Goal: Task Accomplishment & Management: Manage account settings

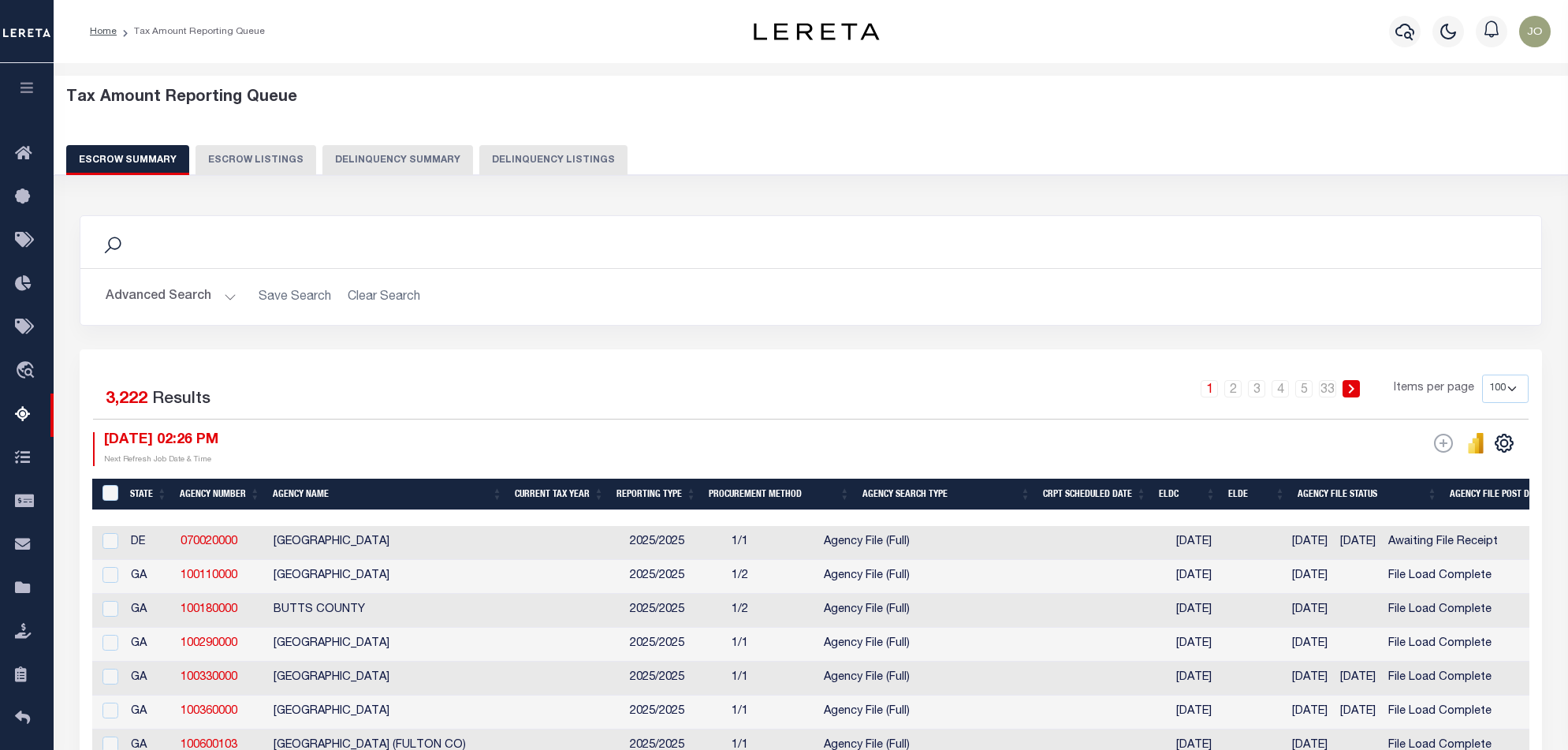
select select "100"
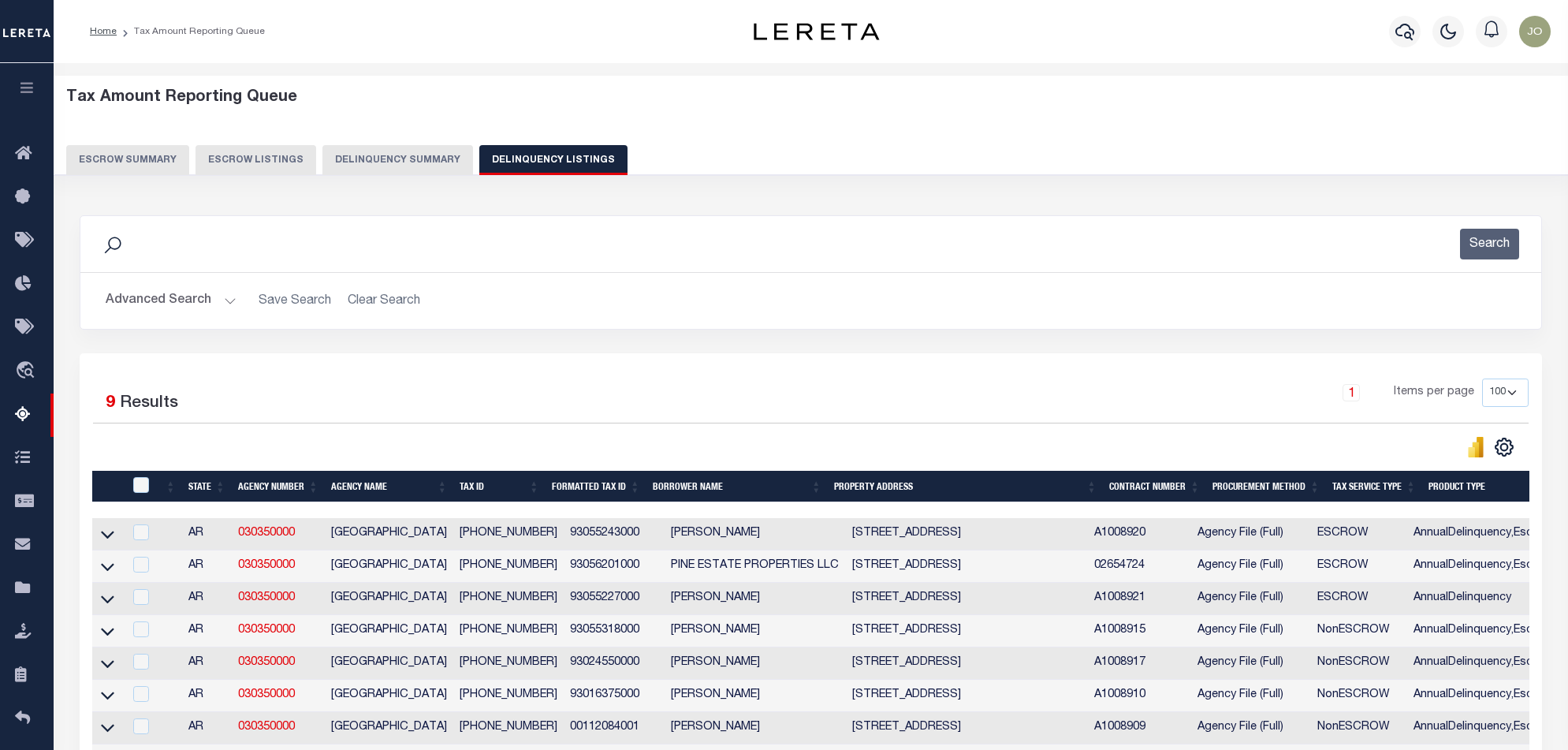
select select "100"
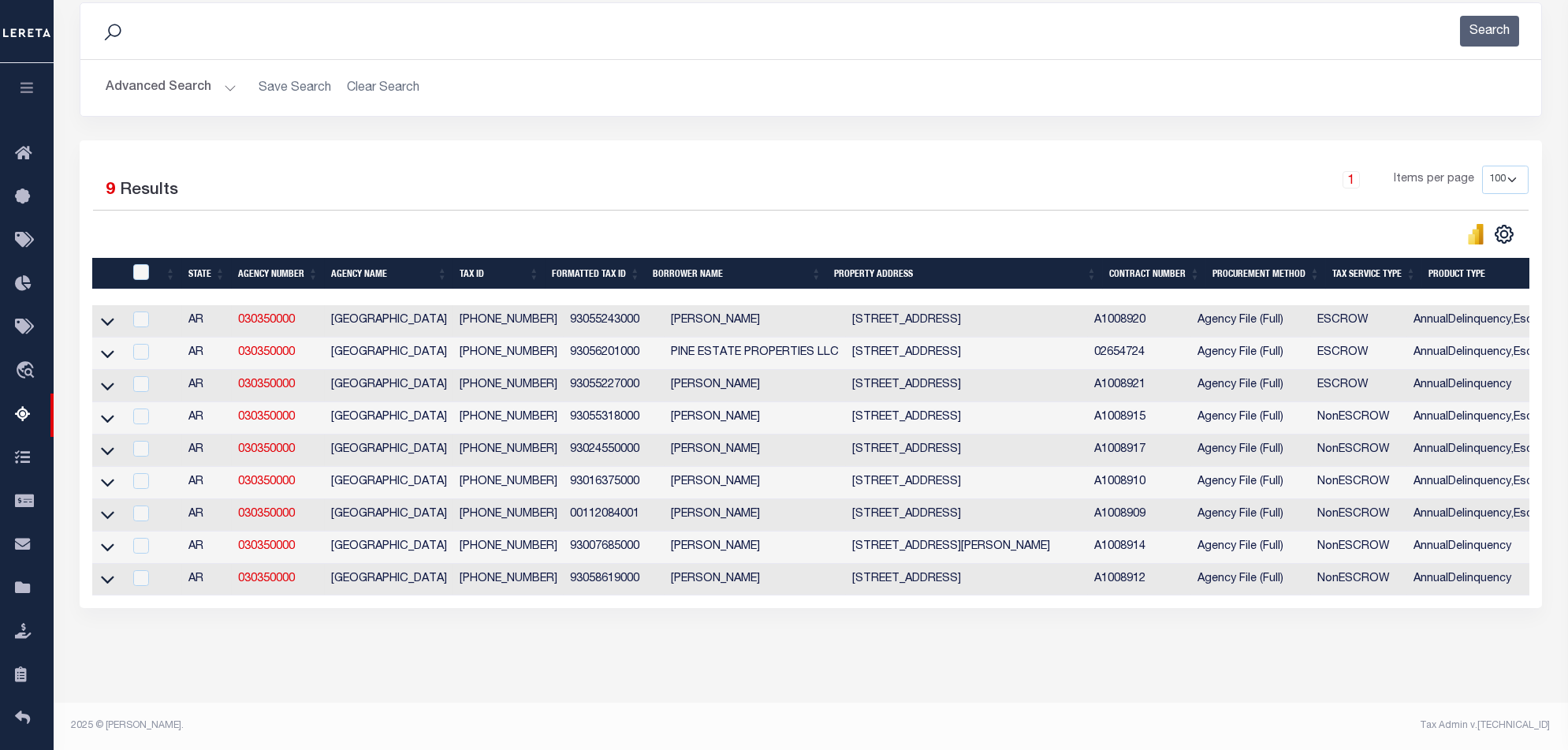
scroll to position [125, 0]
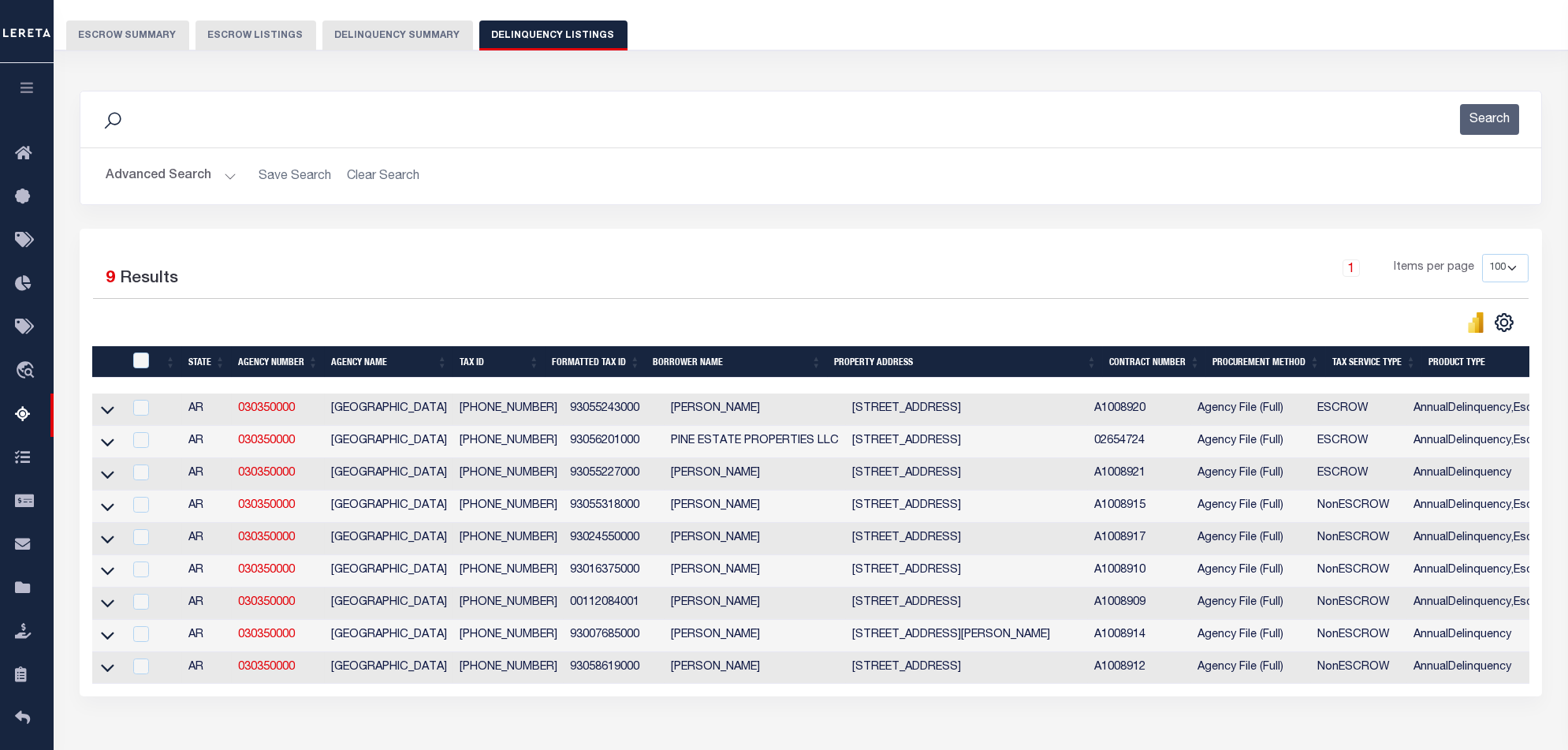
drag, startPoint x: 884, startPoint y: 700, endPoint x: 1182, endPoint y: 700, distance: 298.0
click at [1182, 696] on div "Selected 9 Results 1 Items per page 10 25 50 100 500" at bounding box center [811, 463] width 1462 height 467
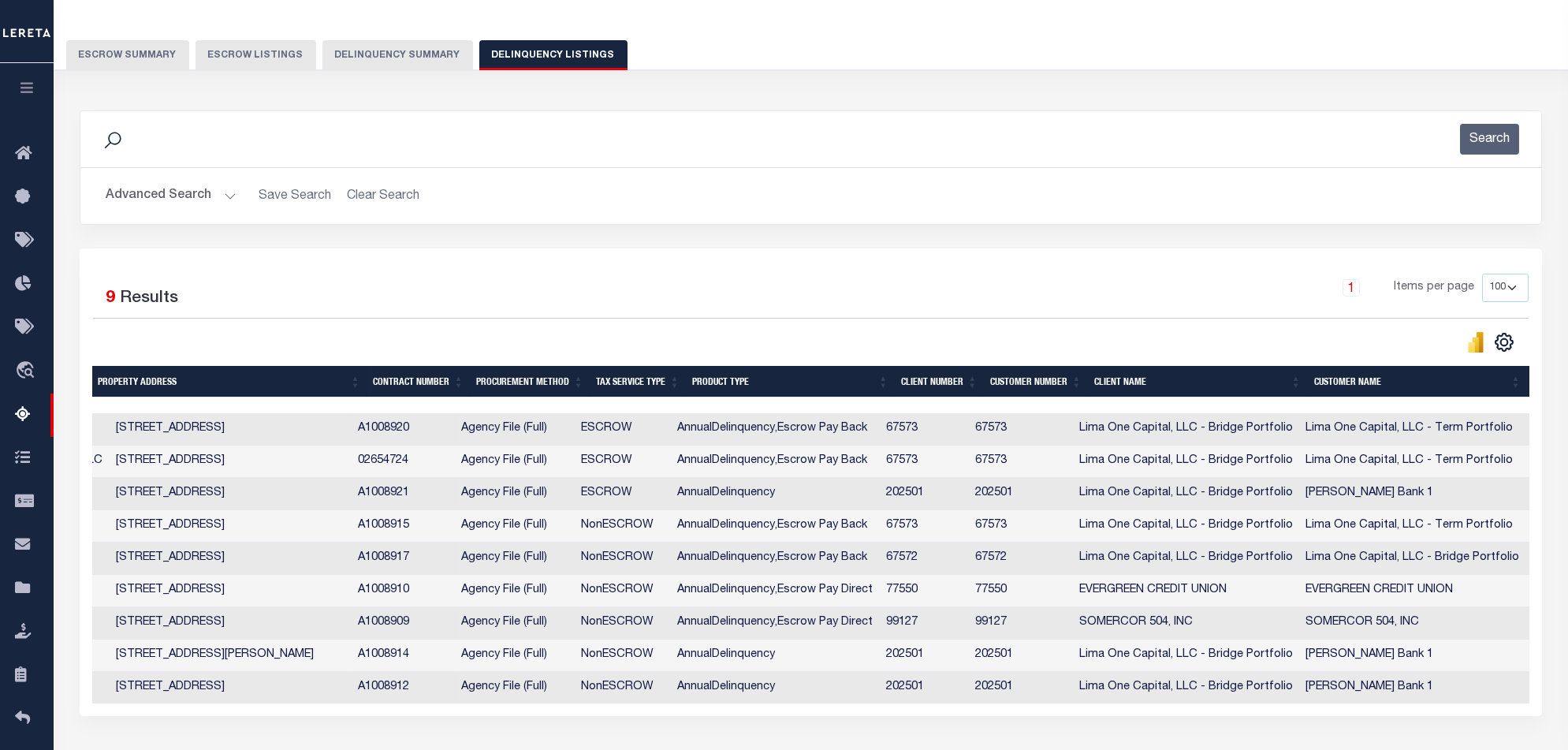
scroll to position [0, 764]
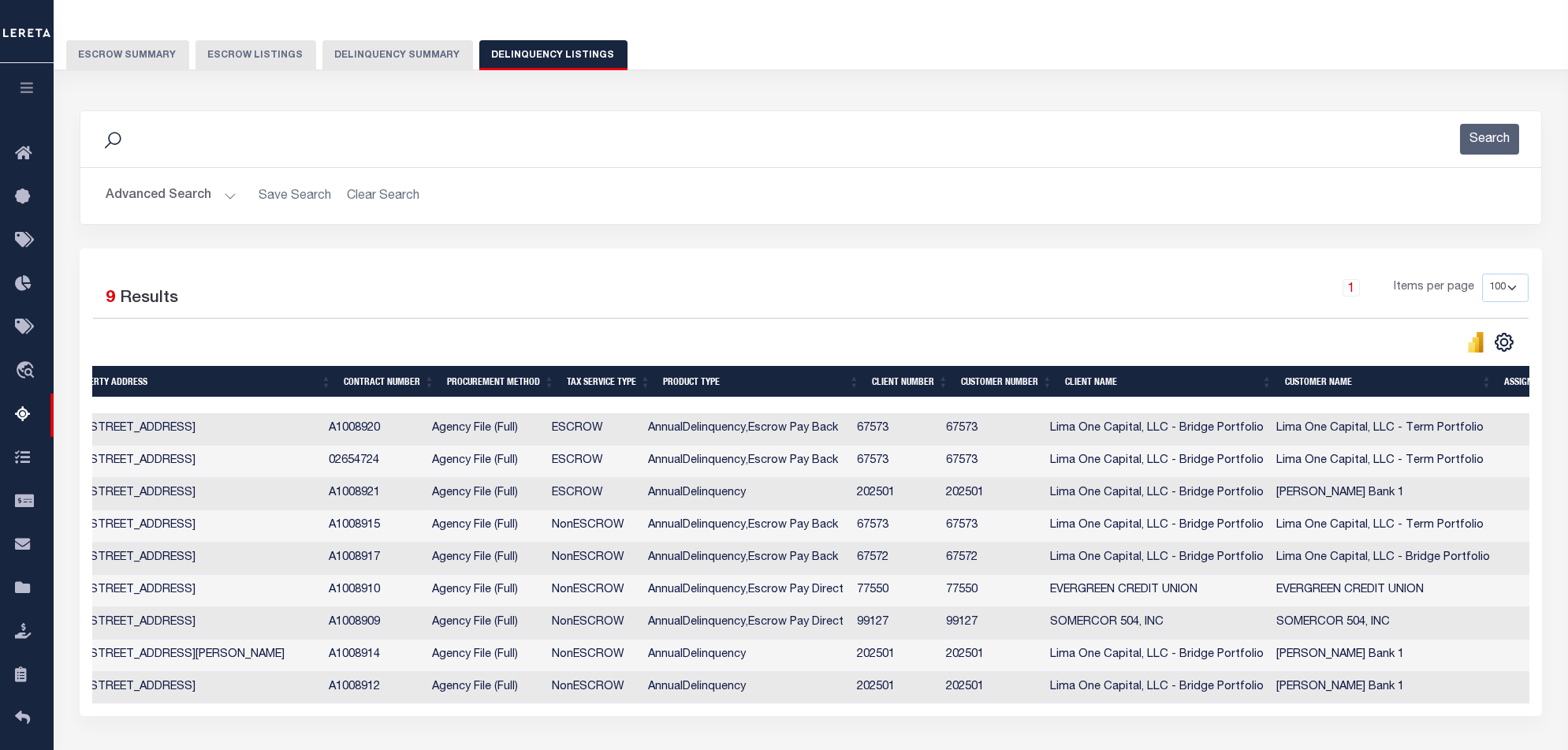
click at [305, 145] on div "Search" at bounding box center [811, 139] width 1435 height 31
click at [460, 264] on div "Selected 9 Results 1 Items per page 10 25 50 100 500" at bounding box center [811, 481] width 1462 height 467
drag, startPoint x: 398, startPoint y: 428, endPoint x: 339, endPoint y: 435, distance: 59.4
click at [339, 435] on td "A1008920" at bounding box center [374, 429] width 103 height 32
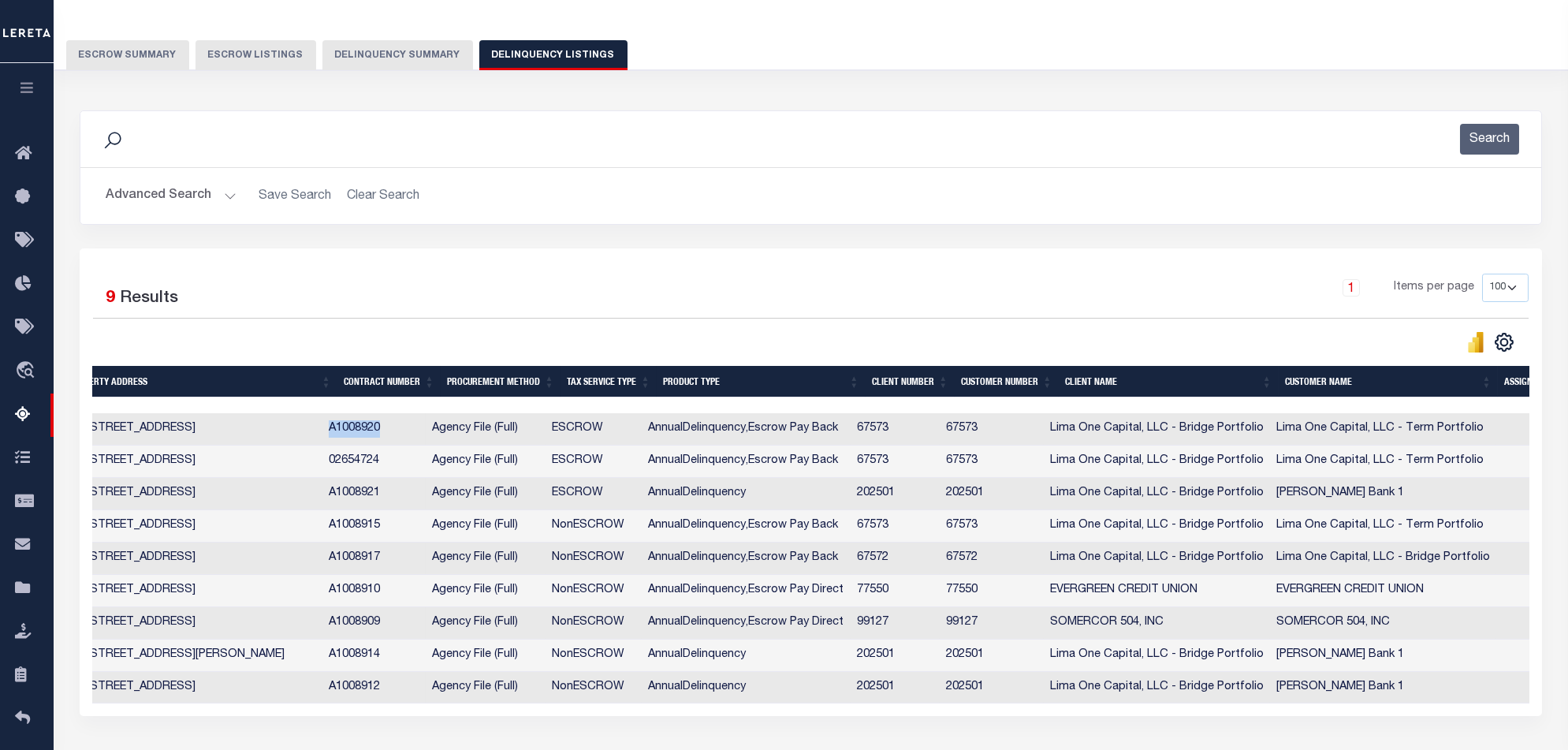
checkbox input "true"
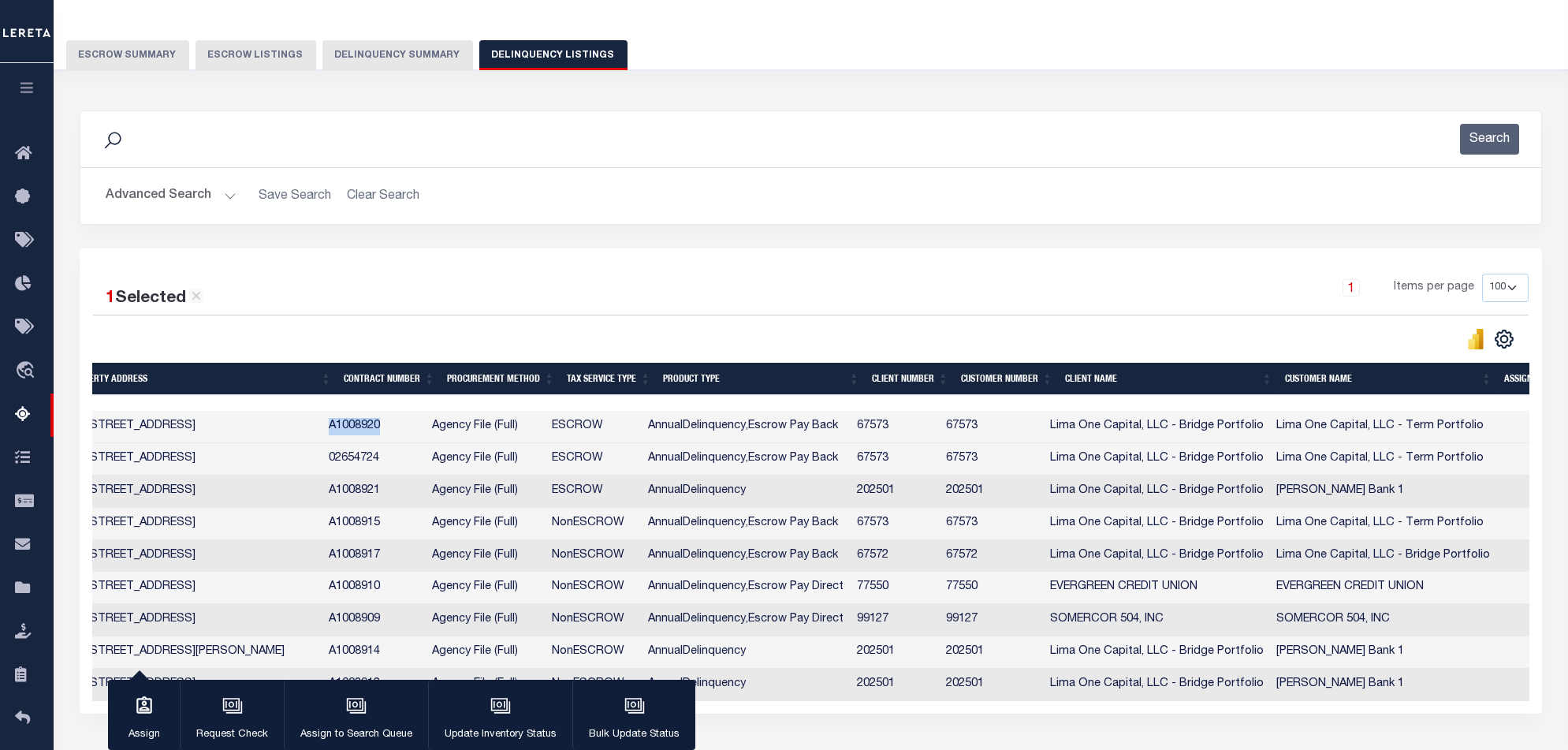
copy td "A1008920"
drag, startPoint x: 403, startPoint y: 454, endPoint x: 343, endPoint y: 461, distance: 60.4
click at [343, 461] on td "02654724" at bounding box center [374, 459] width 103 height 32
checkbox input "true"
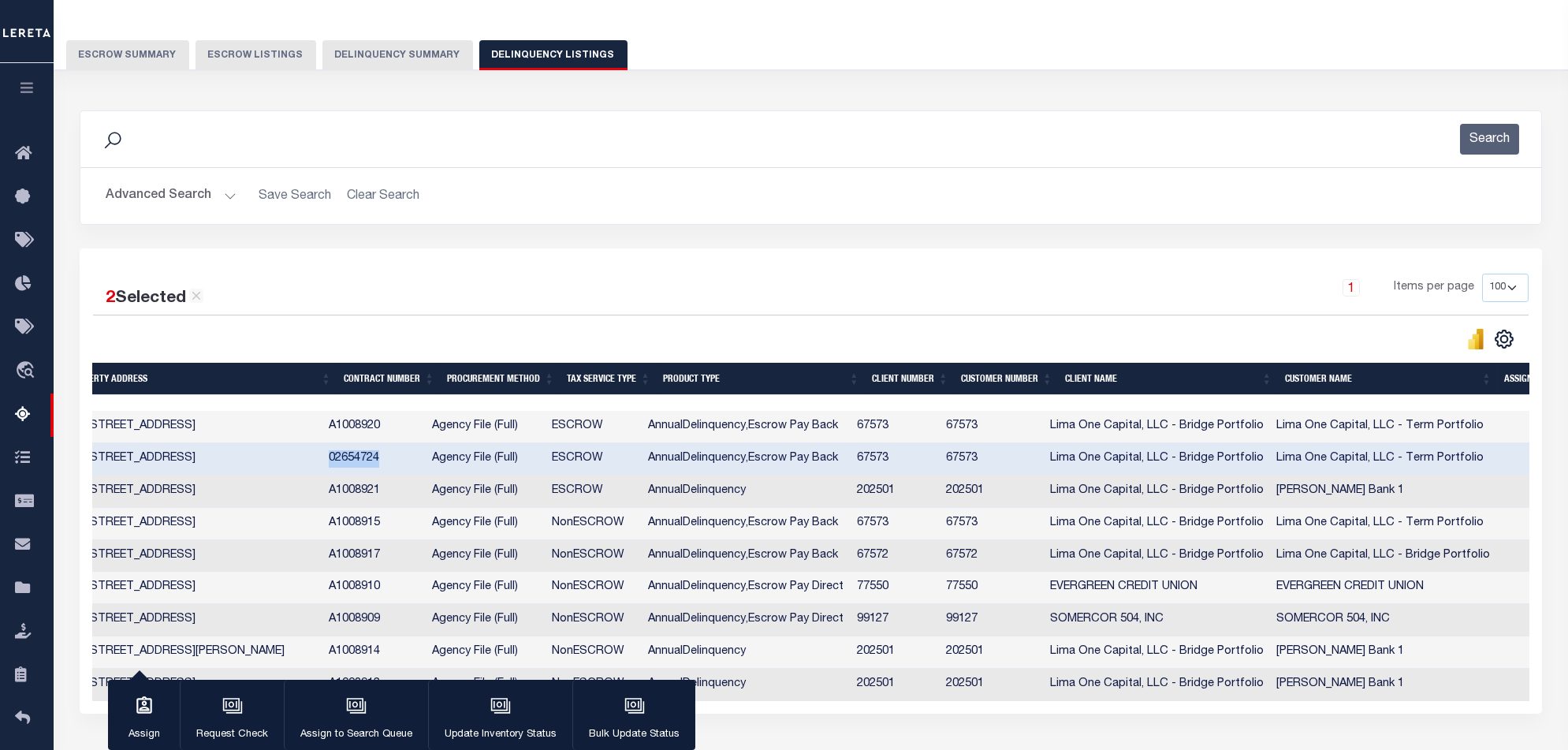
copy td "02654724"
drag, startPoint x: 408, startPoint y: 525, endPoint x: 341, endPoint y: 529, distance: 67.1
click at [341, 529] on td "A1008915" at bounding box center [374, 524] width 103 height 32
checkbox input "true"
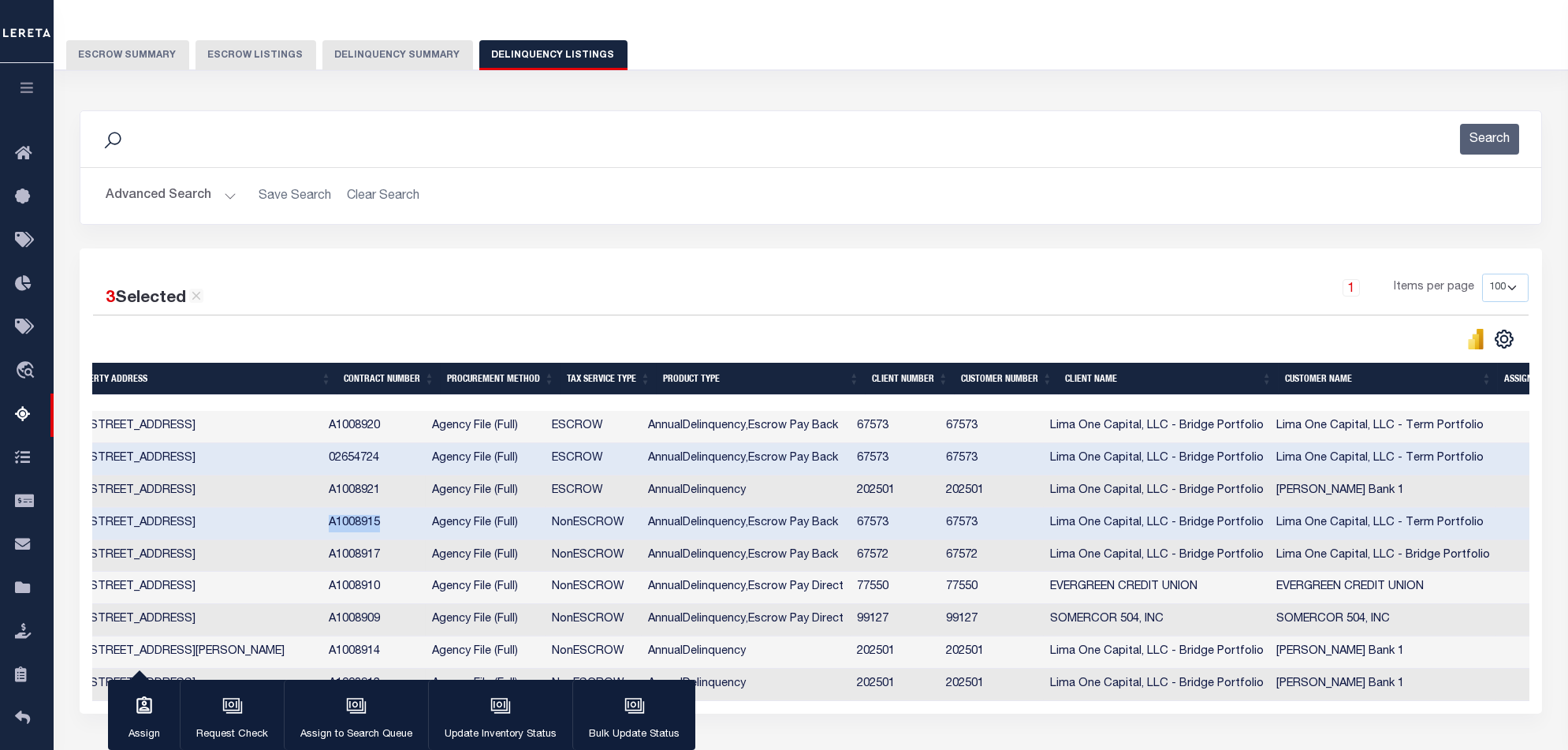
copy td "A1008915"
click at [815, 22] on div "Tax Amount Reporting Queue Escrow Summary Escrow Listings Delinquency Summary" at bounding box center [811, 27] width 1490 height 87
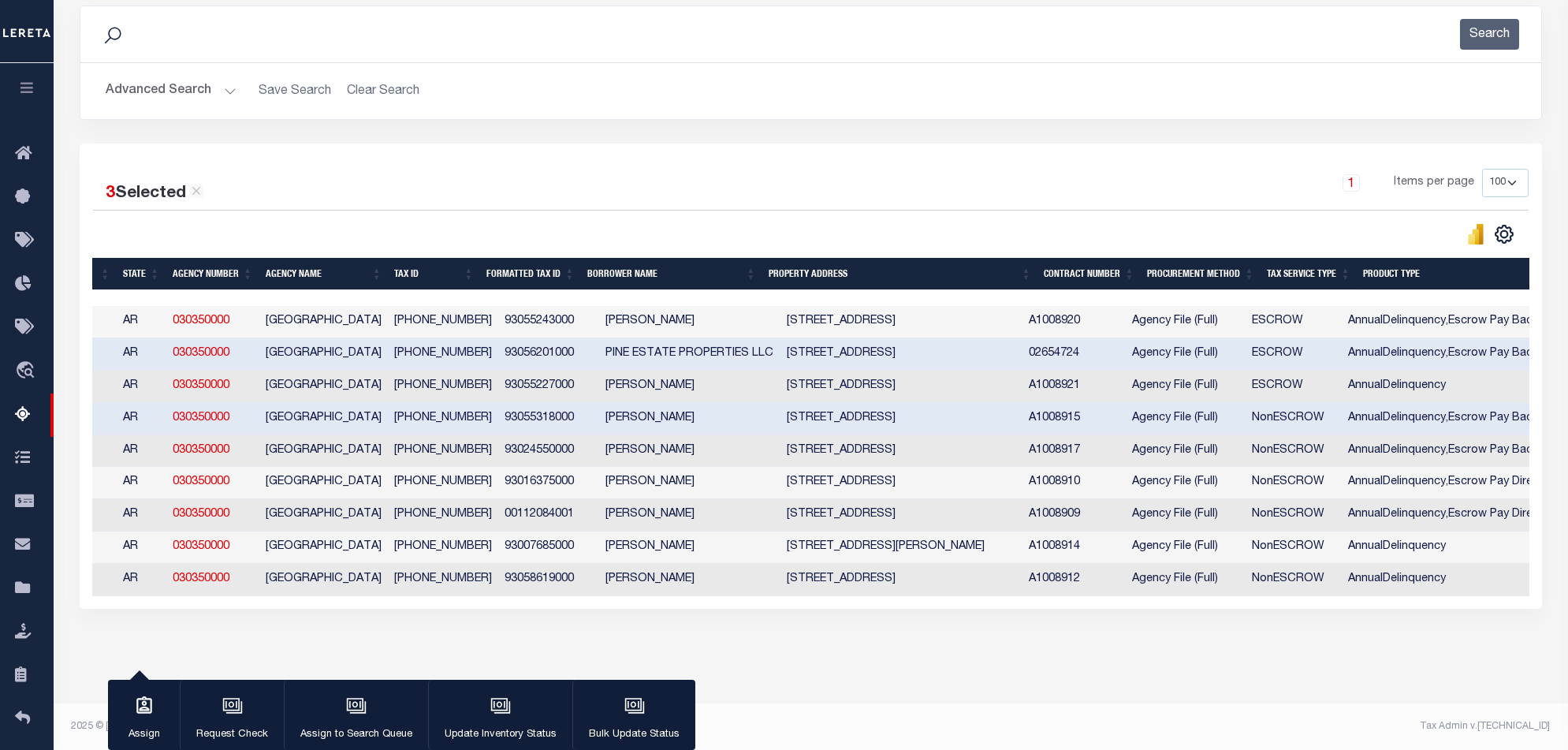
scroll to position [0, 0]
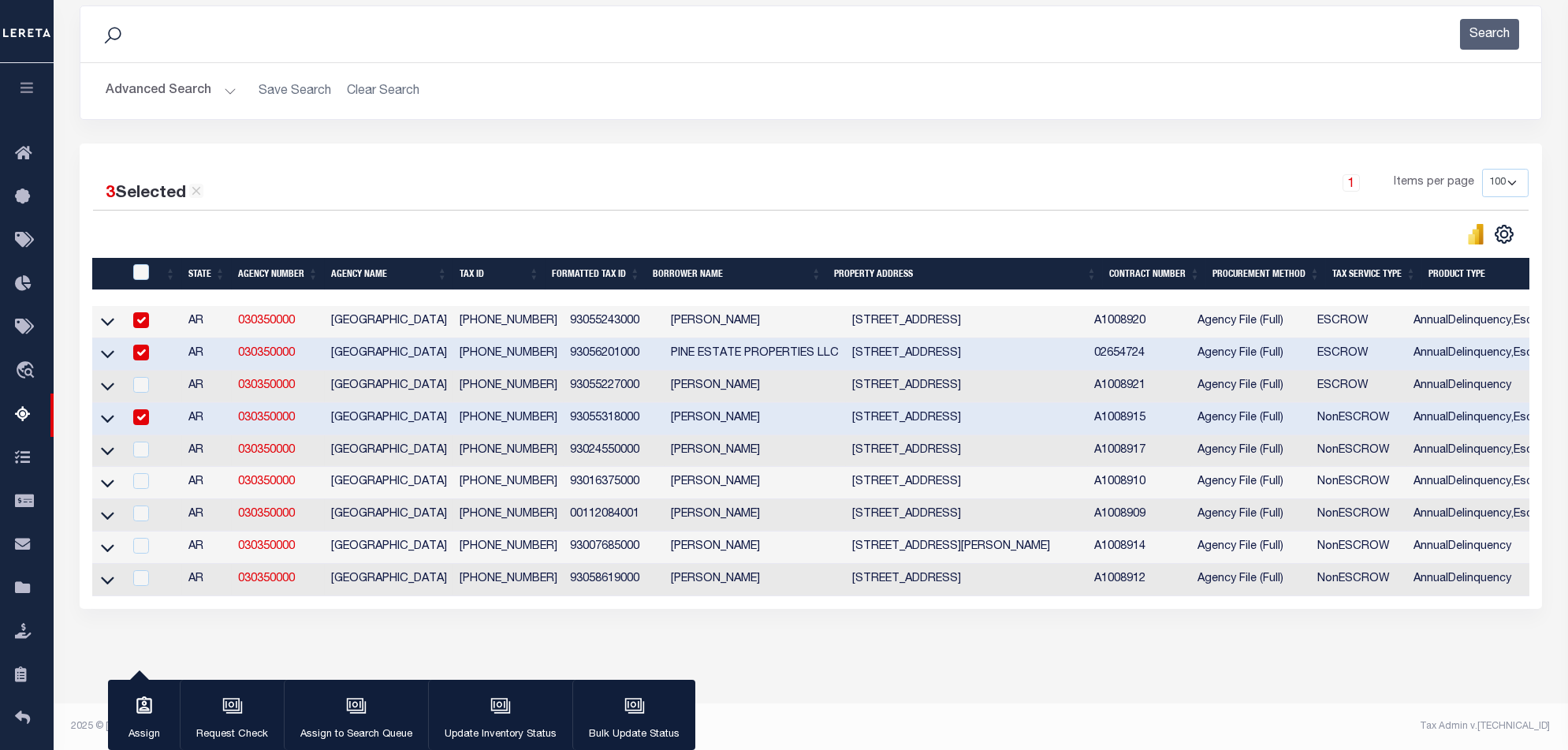
drag, startPoint x: 104, startPoint y: 328, endPoint x: 115, endPoint y: 348, distance: 22.8
click at [104, 328] on icon at bounding box center [107, 321] width 13 height 16
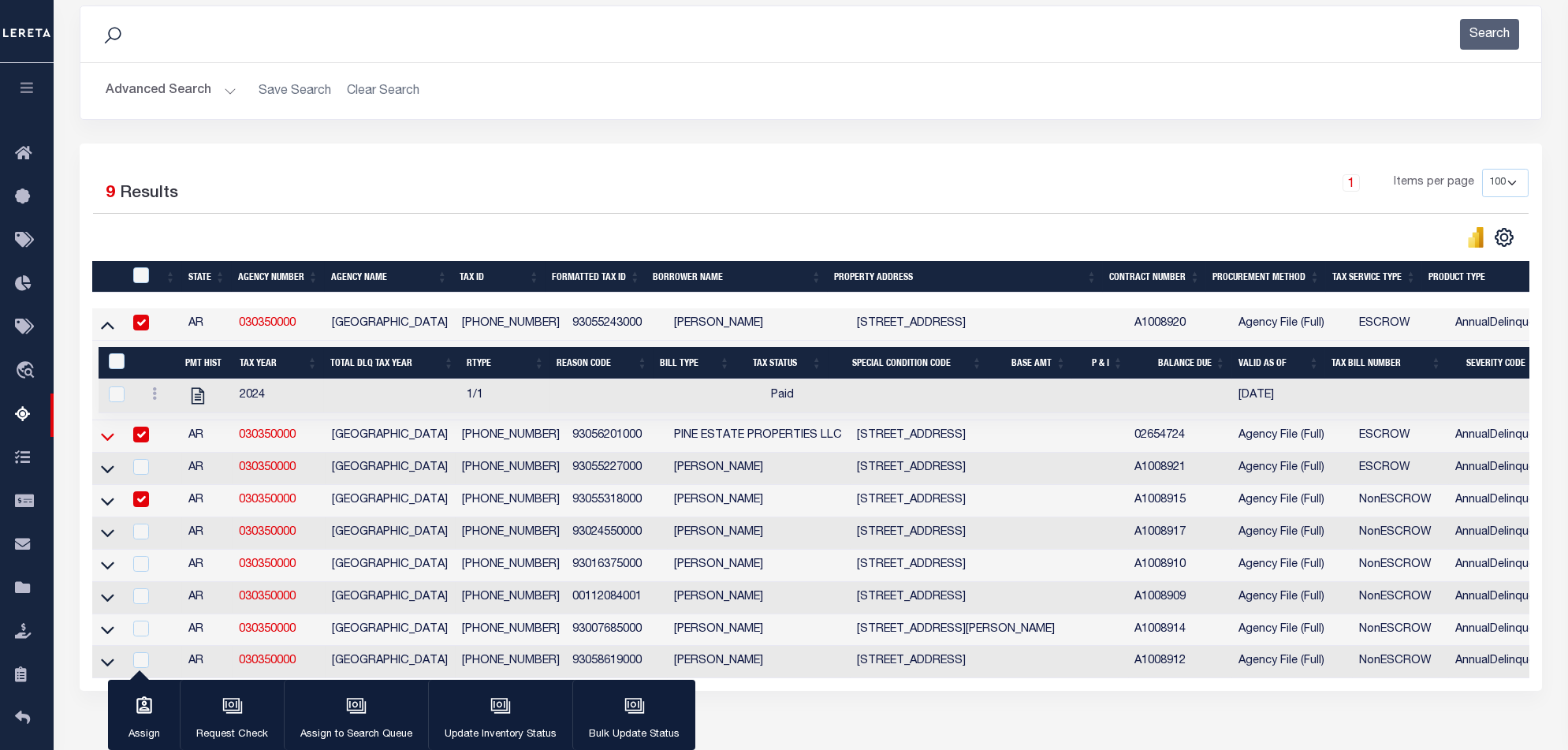
click at [112, 437] on icon at bounding box center [107, 437] width 13 height 16
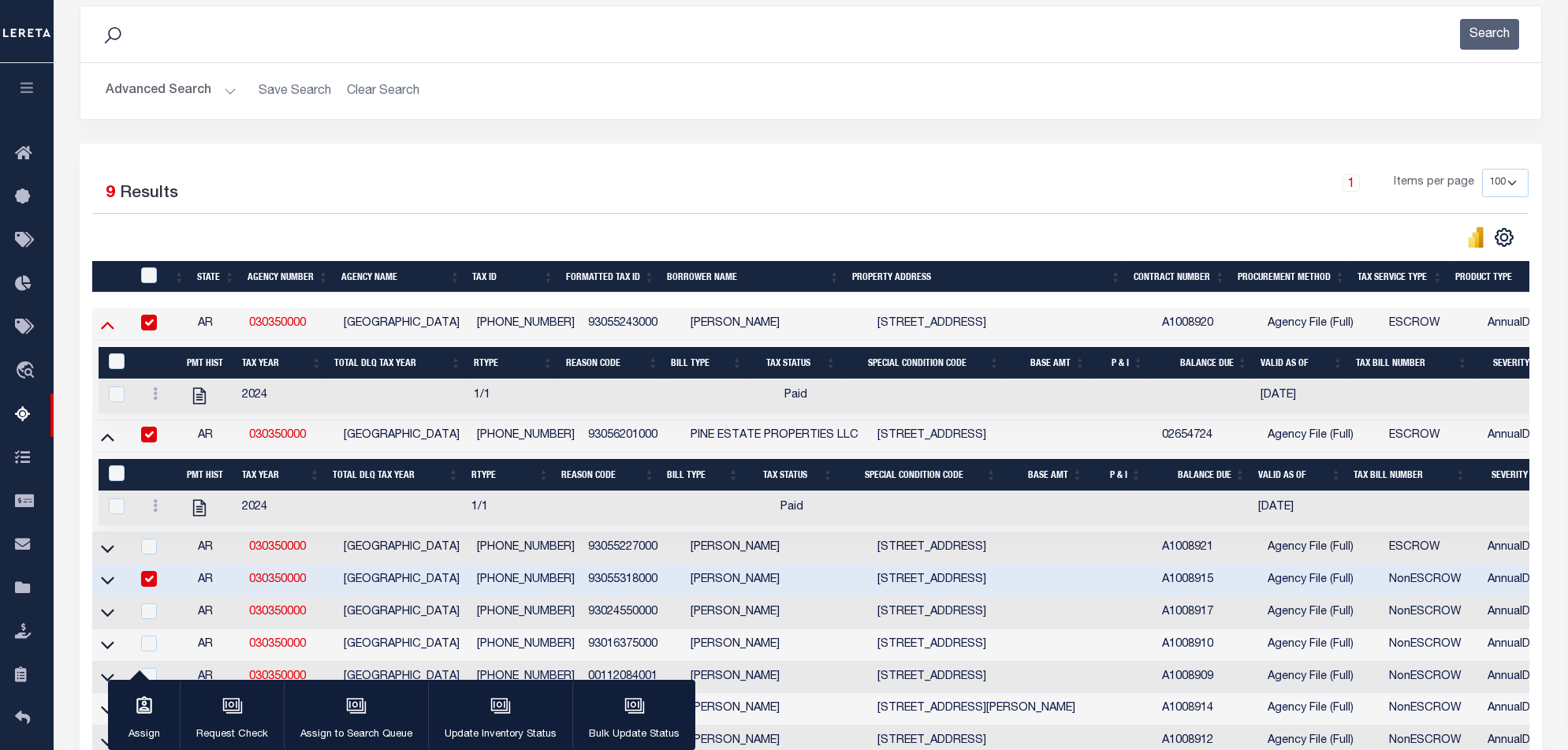
click at [106, 322] on icon at bounding box center [107, 324] width 13 height 16
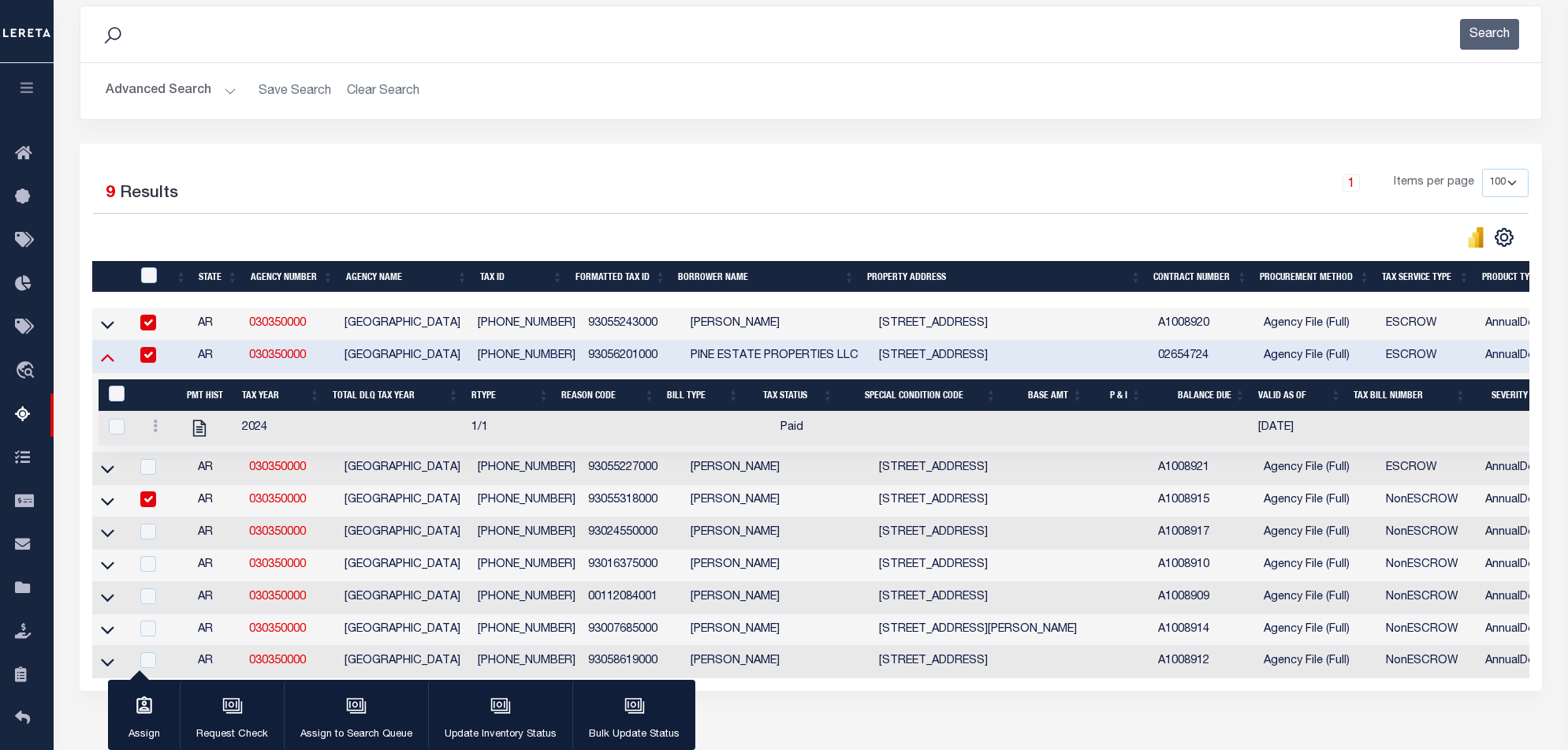
click at [106, 357] on icon at bounding box center [107, 357] width 13 height 16
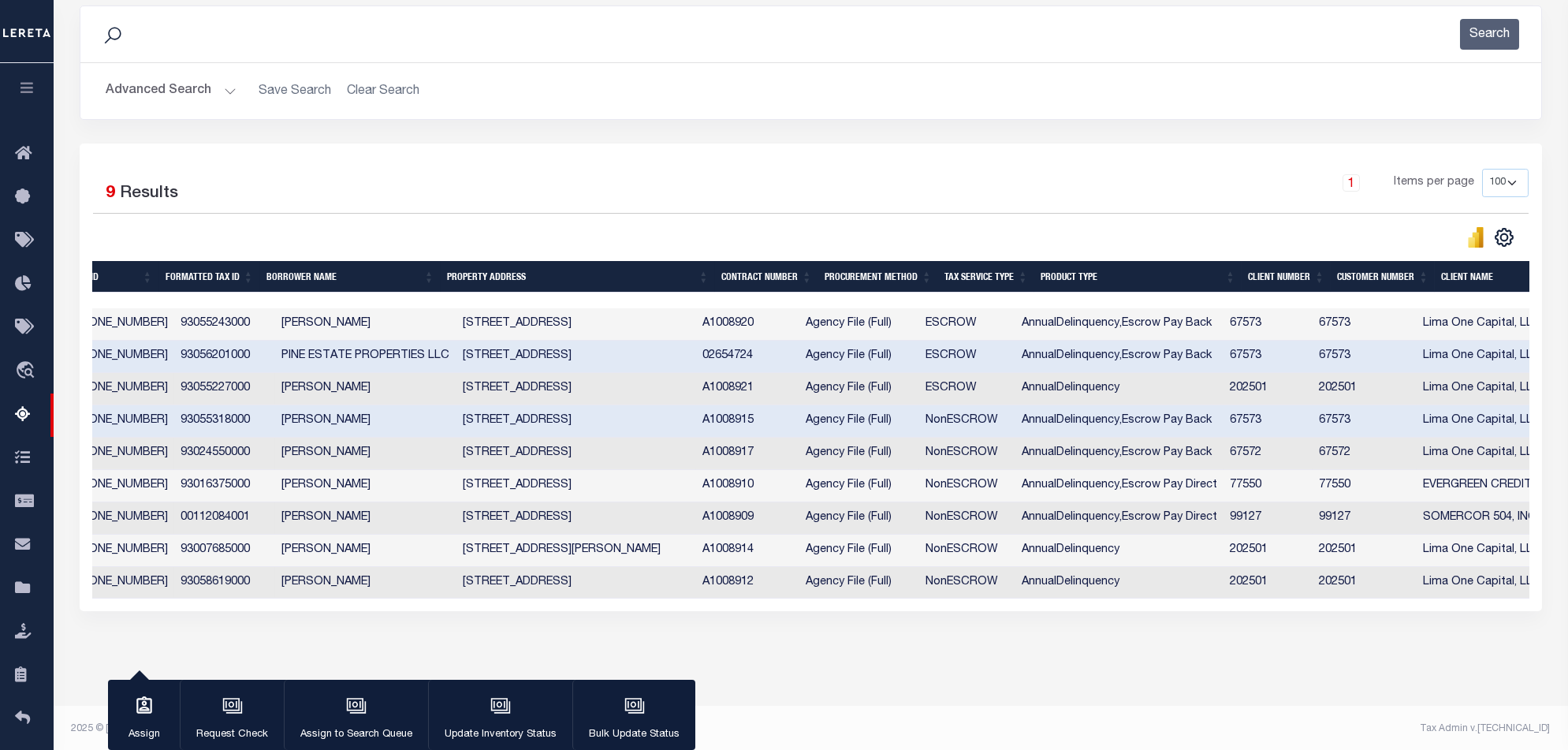
scroll to position [0, 1114]
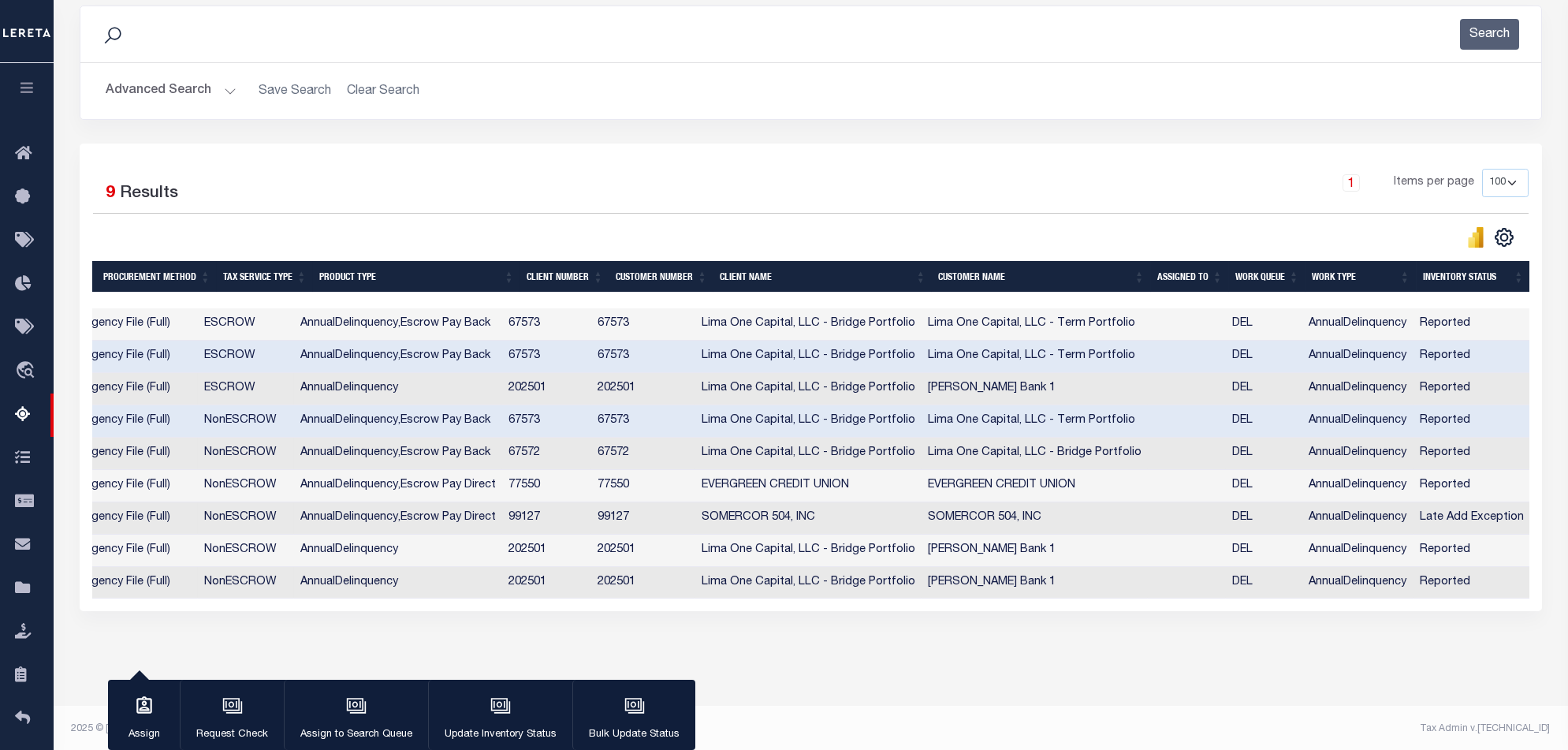
click at [1259, 611] on div "3 Selected 9 Results 1 Items per page 10 25 50 100 500" at bounding box center [811, 377] width 1462 height 467
click at [539, 357] on td "67573" at bounding box center [546, 357] width 89 height 32
checkbox input "false"
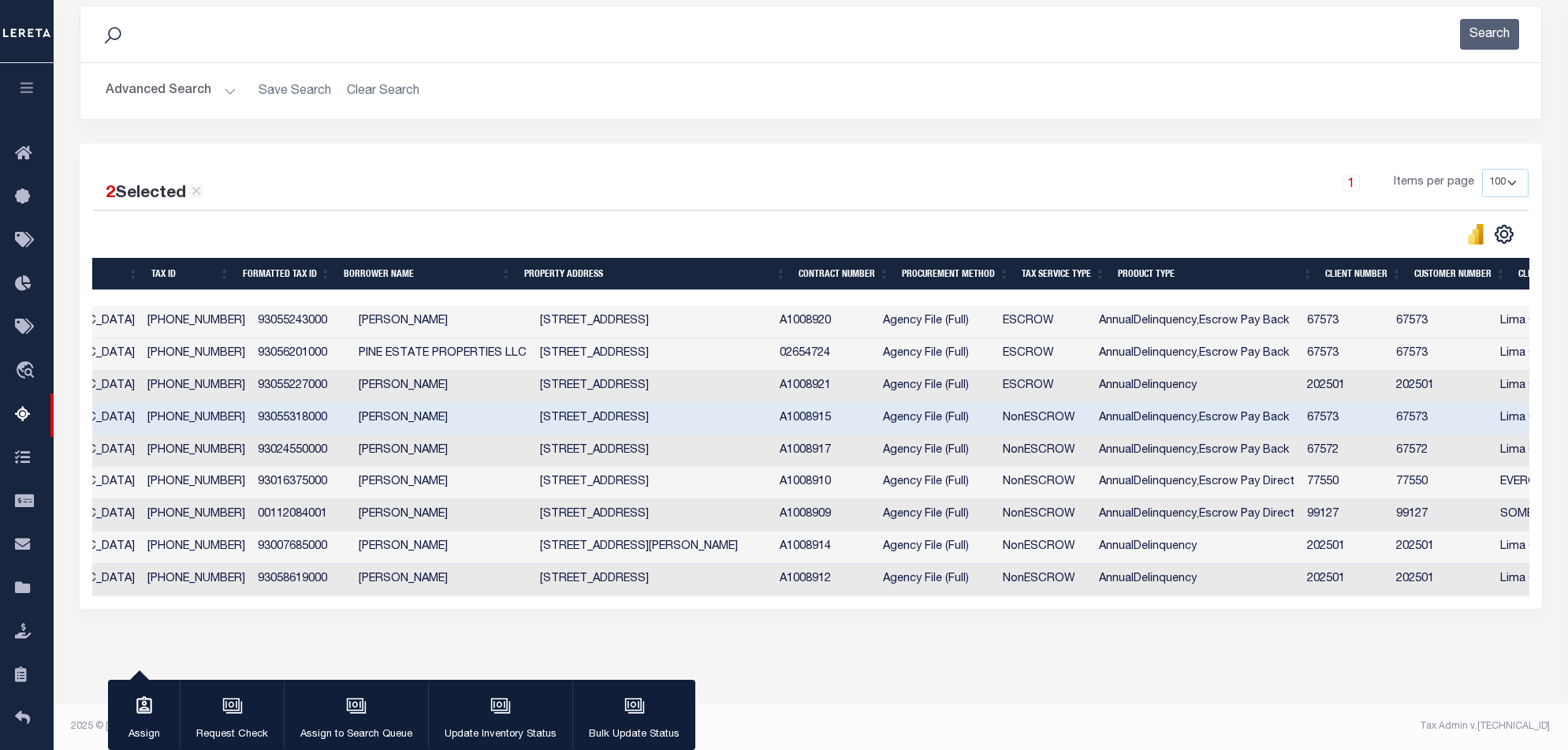
scroll to position [0, 4]
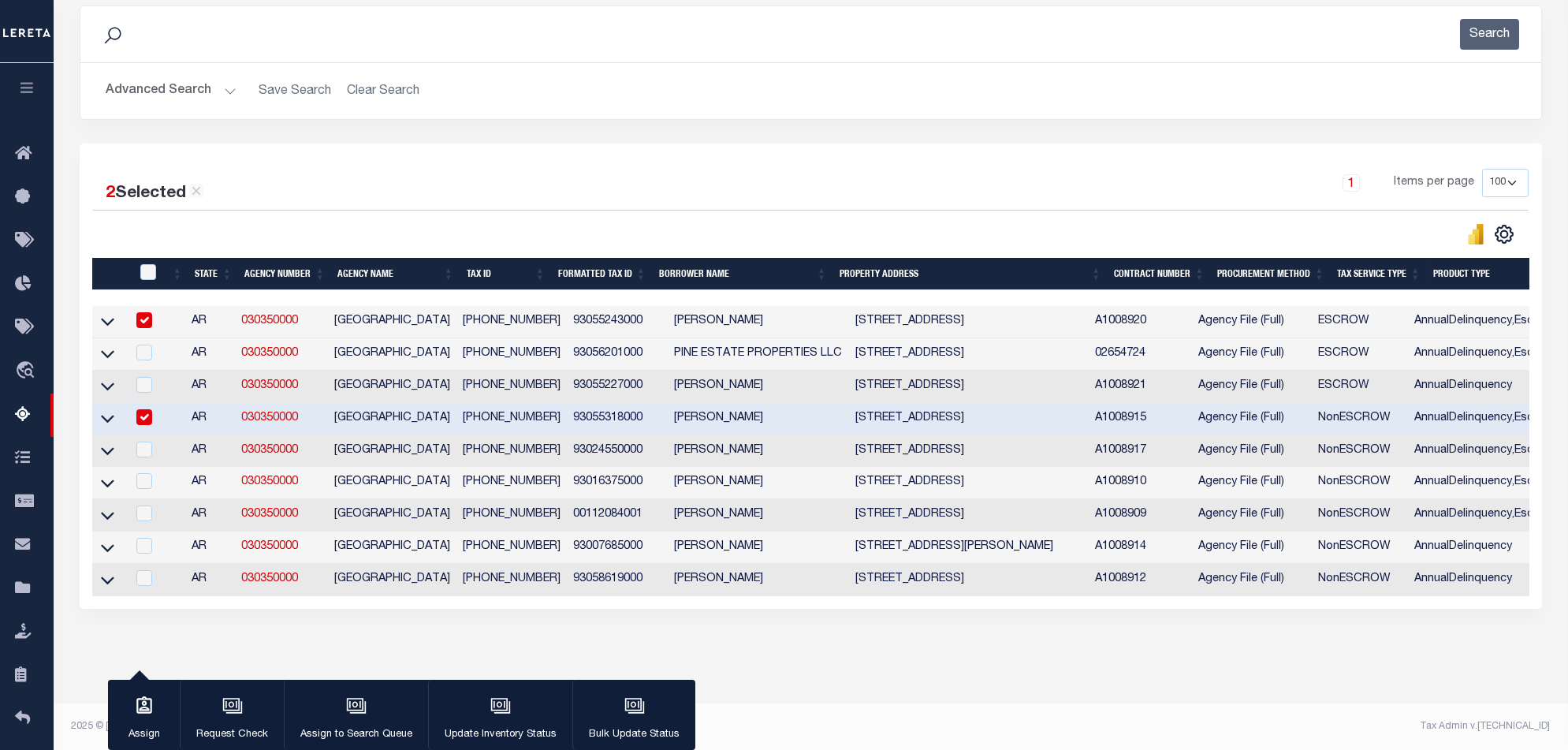
click at [146, 425] on input "checkbox" at bounding box center [145, 418] width 16 height 16
checkbox input "false"
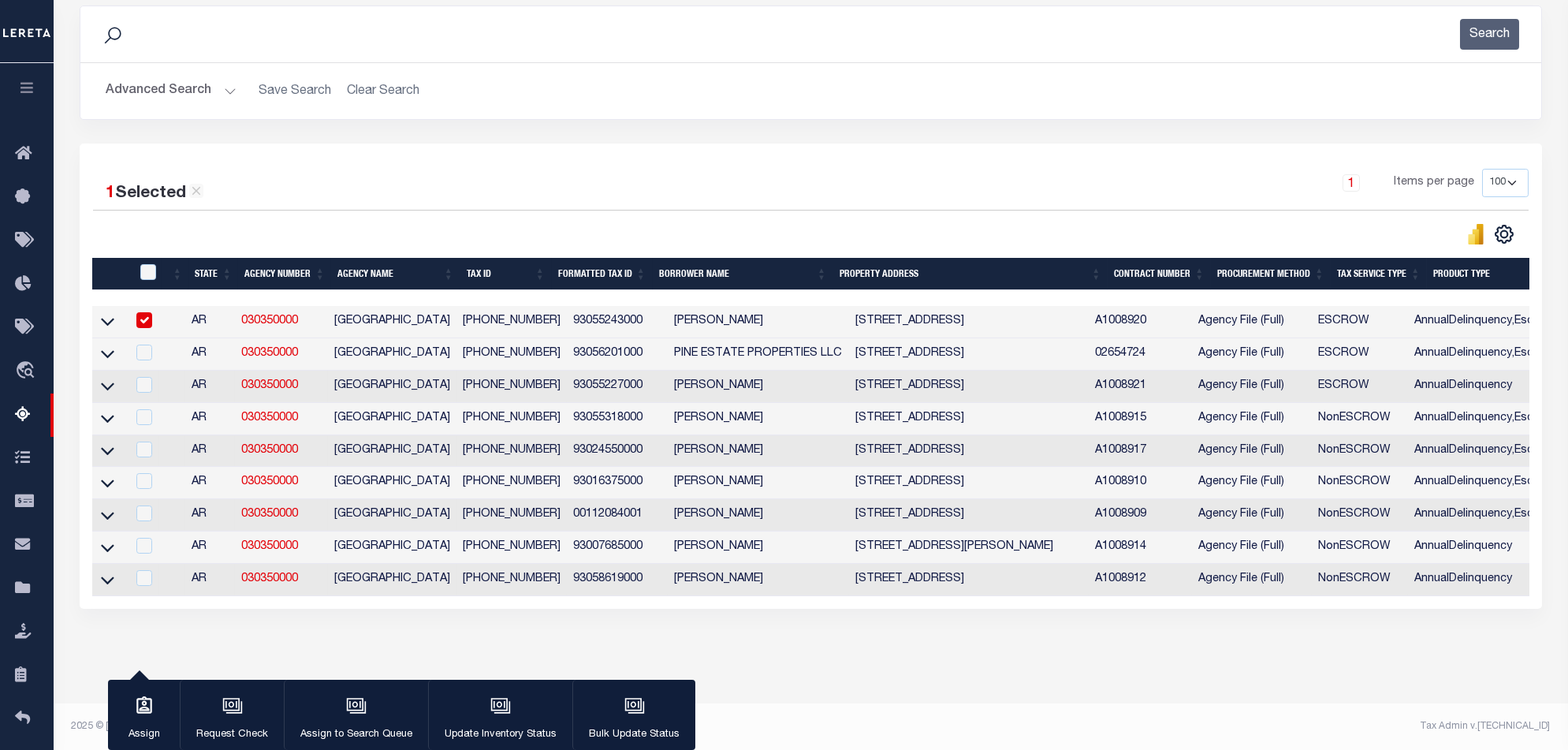
click at [149, 322] on input "checkbox" at bounding box center [145, 321] width 16 height 16
checkbox input "false"
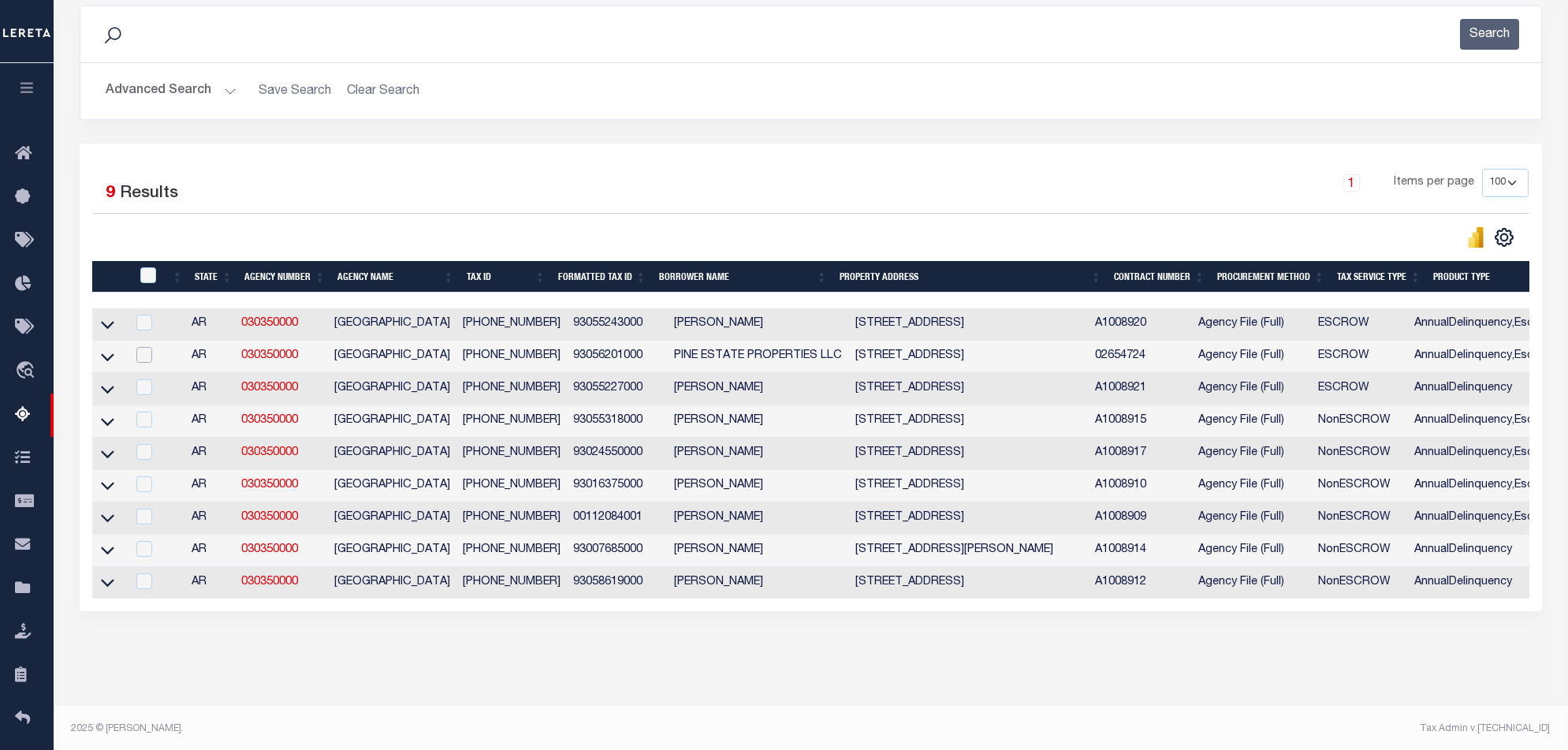
click at [149, 351] on input "checkbox" at bounding box center [145, 355] width 16 height 16
checkbox input "true"
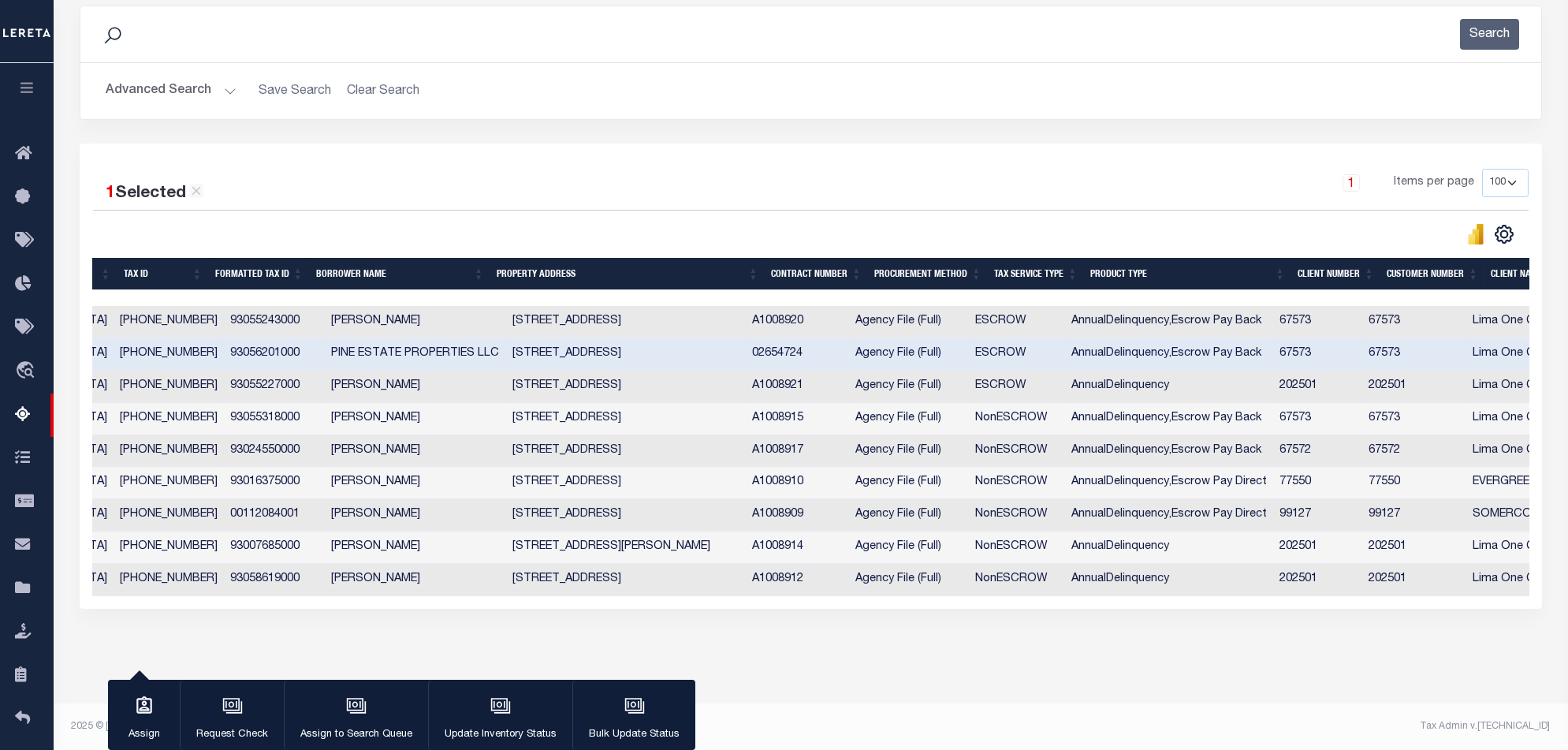
scroll to position [0, 226]
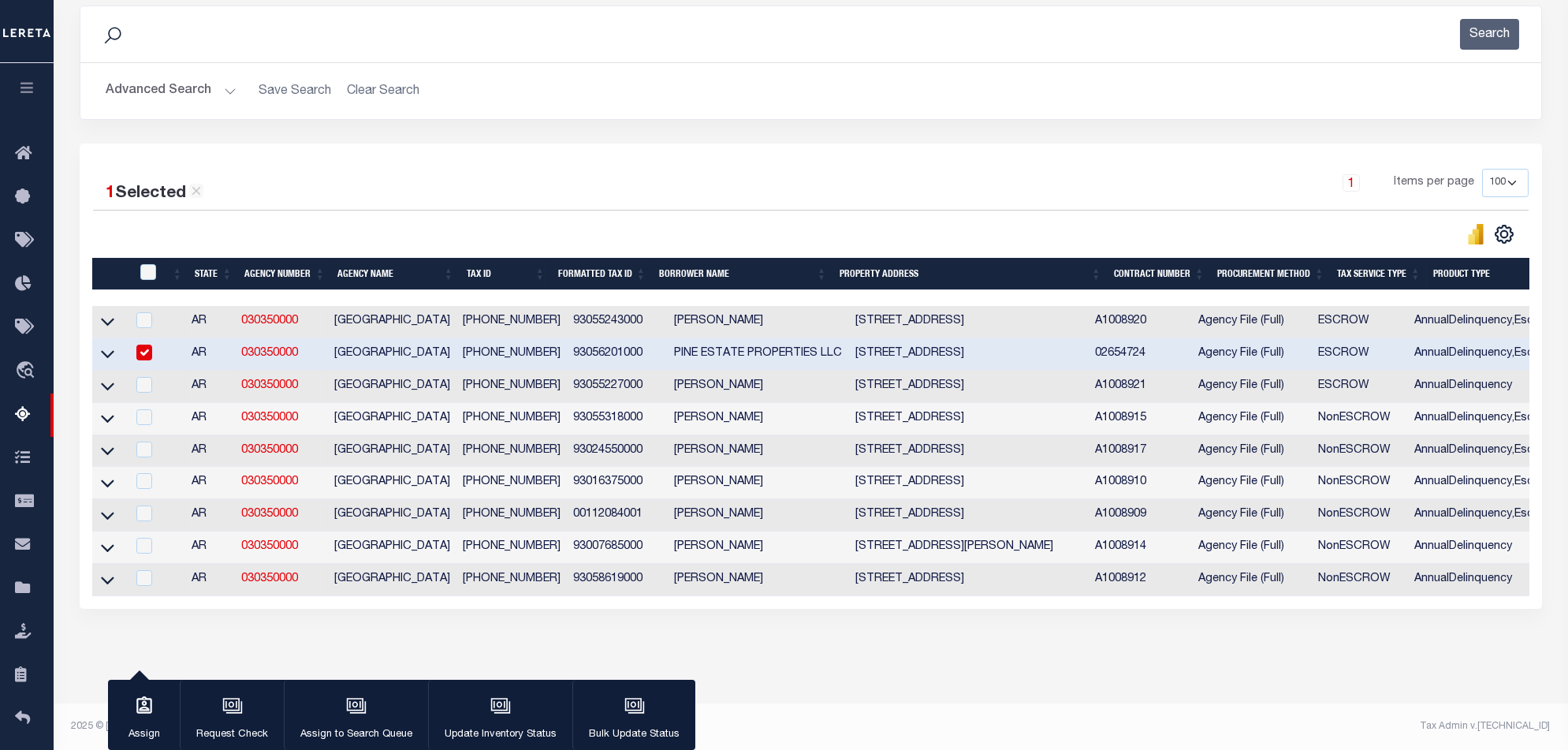
click at [490, 706] on icon "button" at bounding box center [500, 705] width 21 height 21
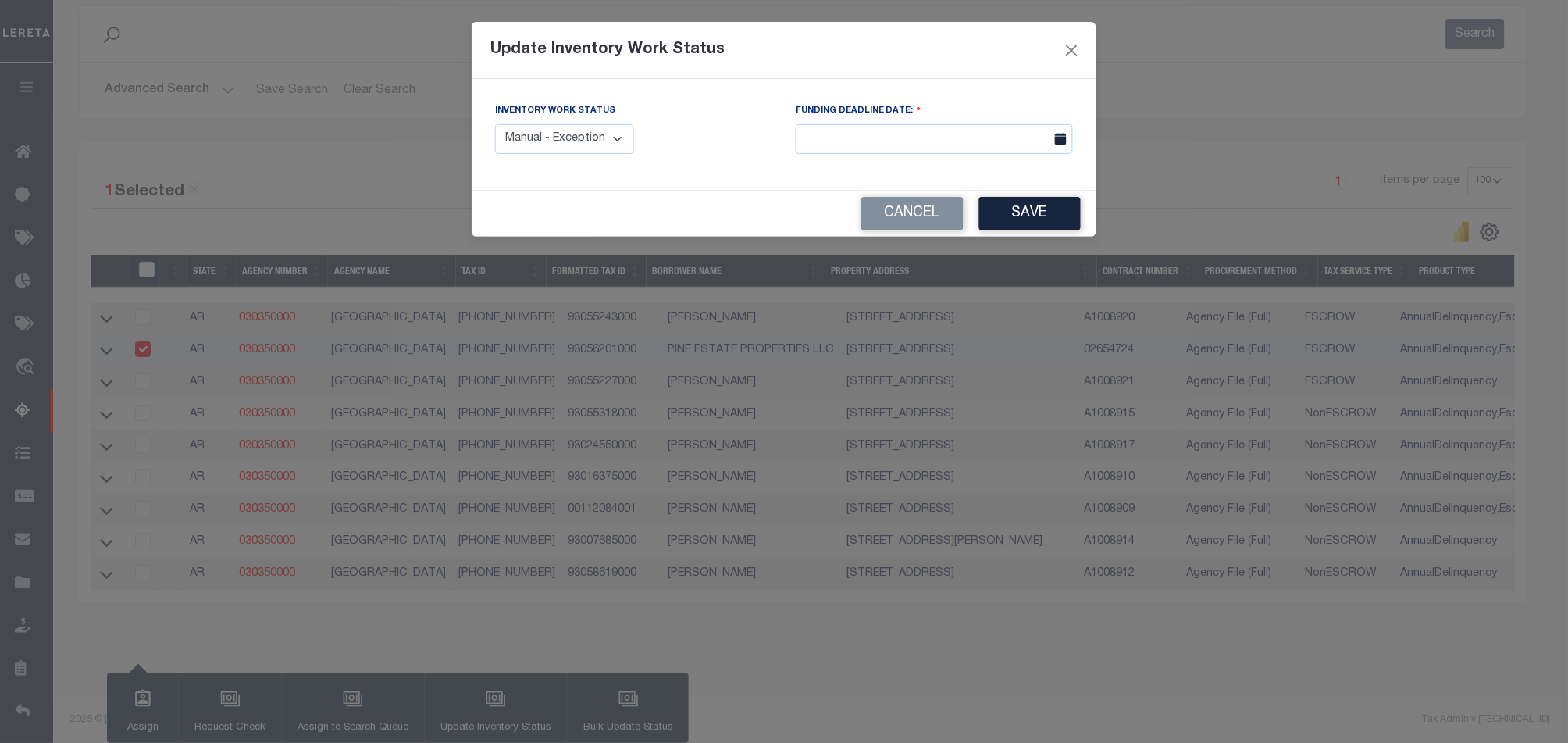
click at [590, 117] on label "Inventory Work Status" at bounding box center [554, 111] width 120 height 13
click at [592, 138] on select "Manual - Exception Pended - Awaiting Search Late Add Exception Completed" at bounding box center [564, 140] width 139 height 30
select select "4"
click at [495, 125] on select "Manual - Exception Pended - Awaiting Search Late Add Exception Completed" at bounding box center [564, 140] width 139 height 30
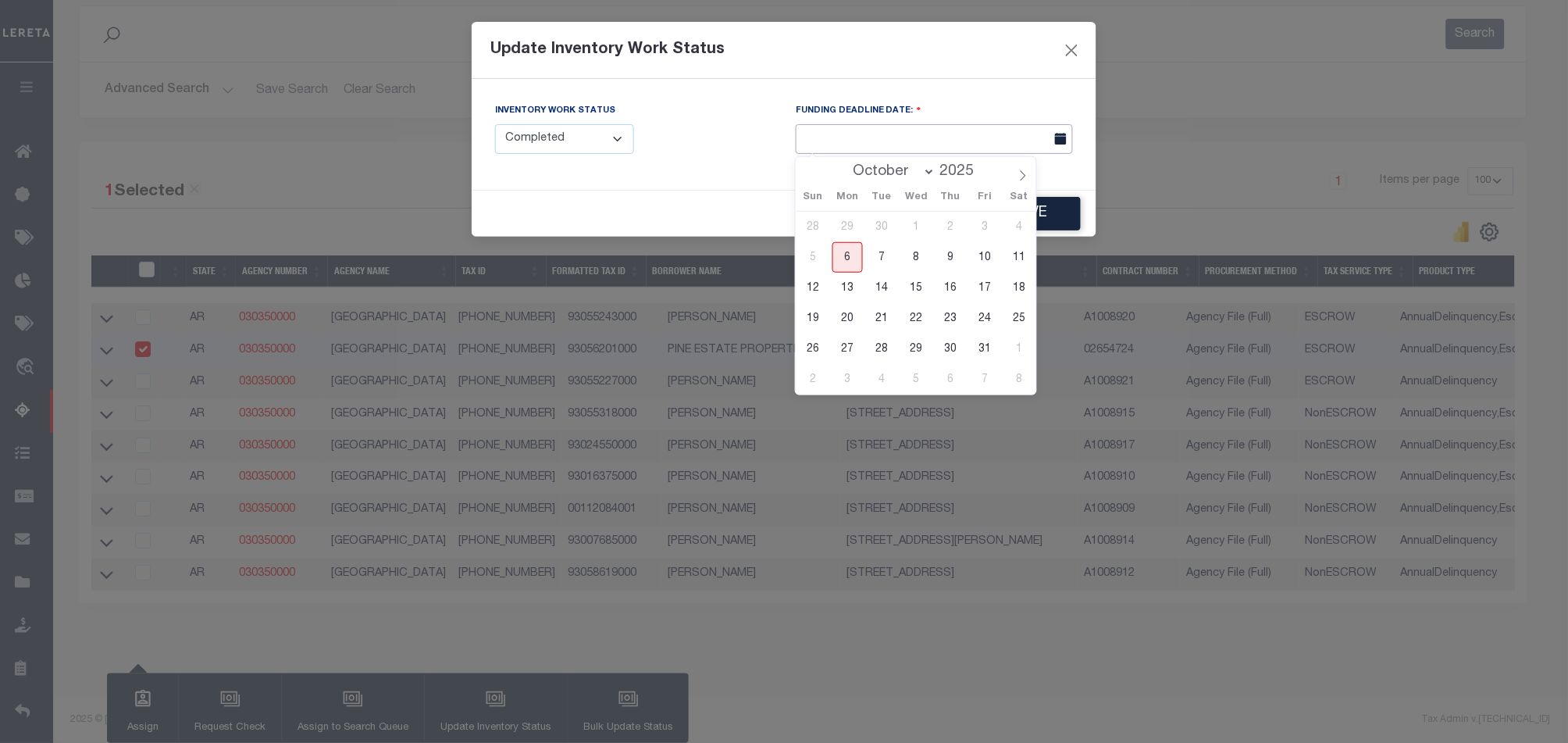
click at [911, 136] on input "text" at bounding box center [934, 140] width 278 height 30
click at [846, 258] on span "6" at bounding box center [848, 257] width 30 height 30
type input "[DATE]"
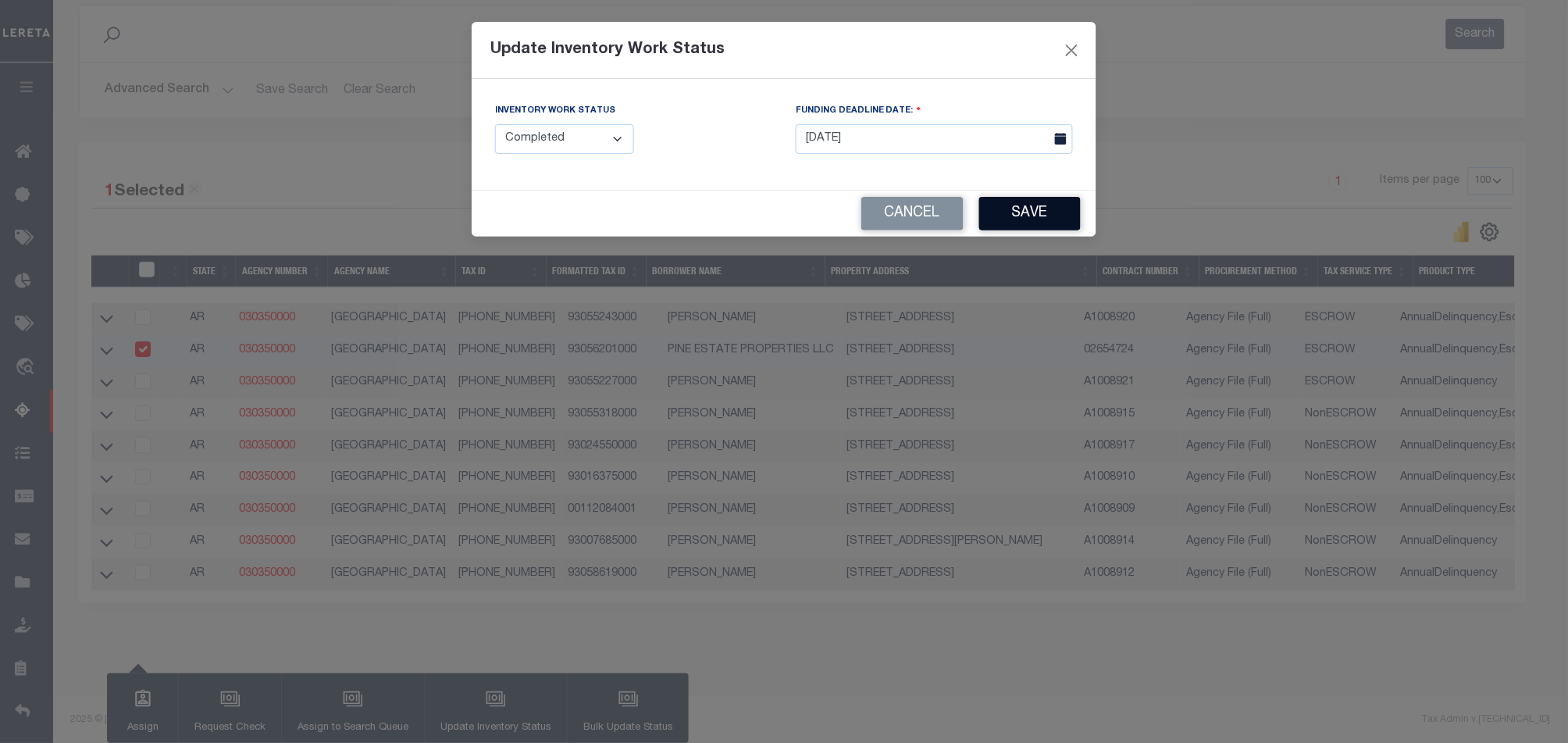
click at [1054, 209] on button "Save" at bounding box center [1031, 214] width 101 height 34
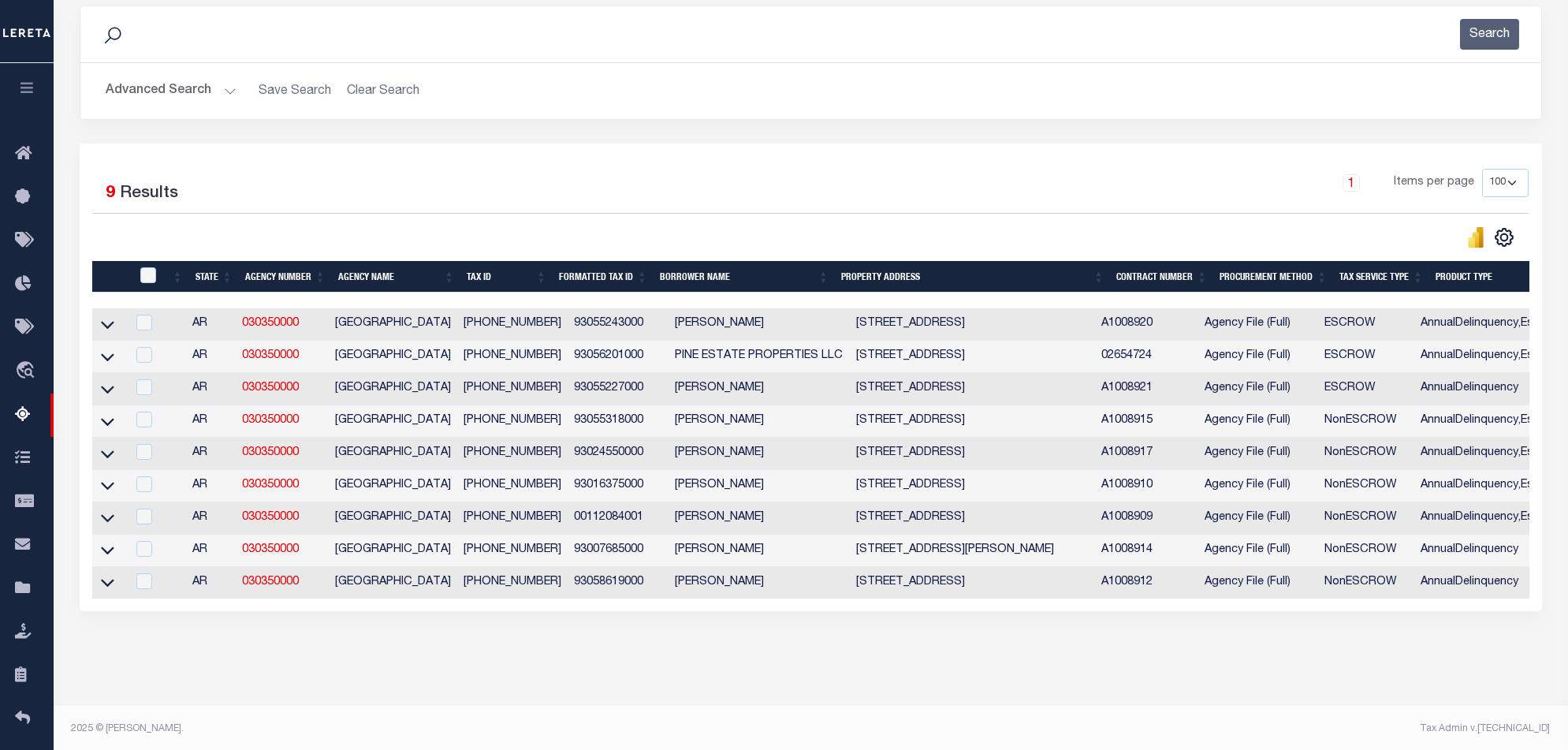
click at [919, 611] on div "1 Selected 9 Results 1 Items per page 10 25 50 100 500" at bounding box center [811, 377] width 1462 height 467
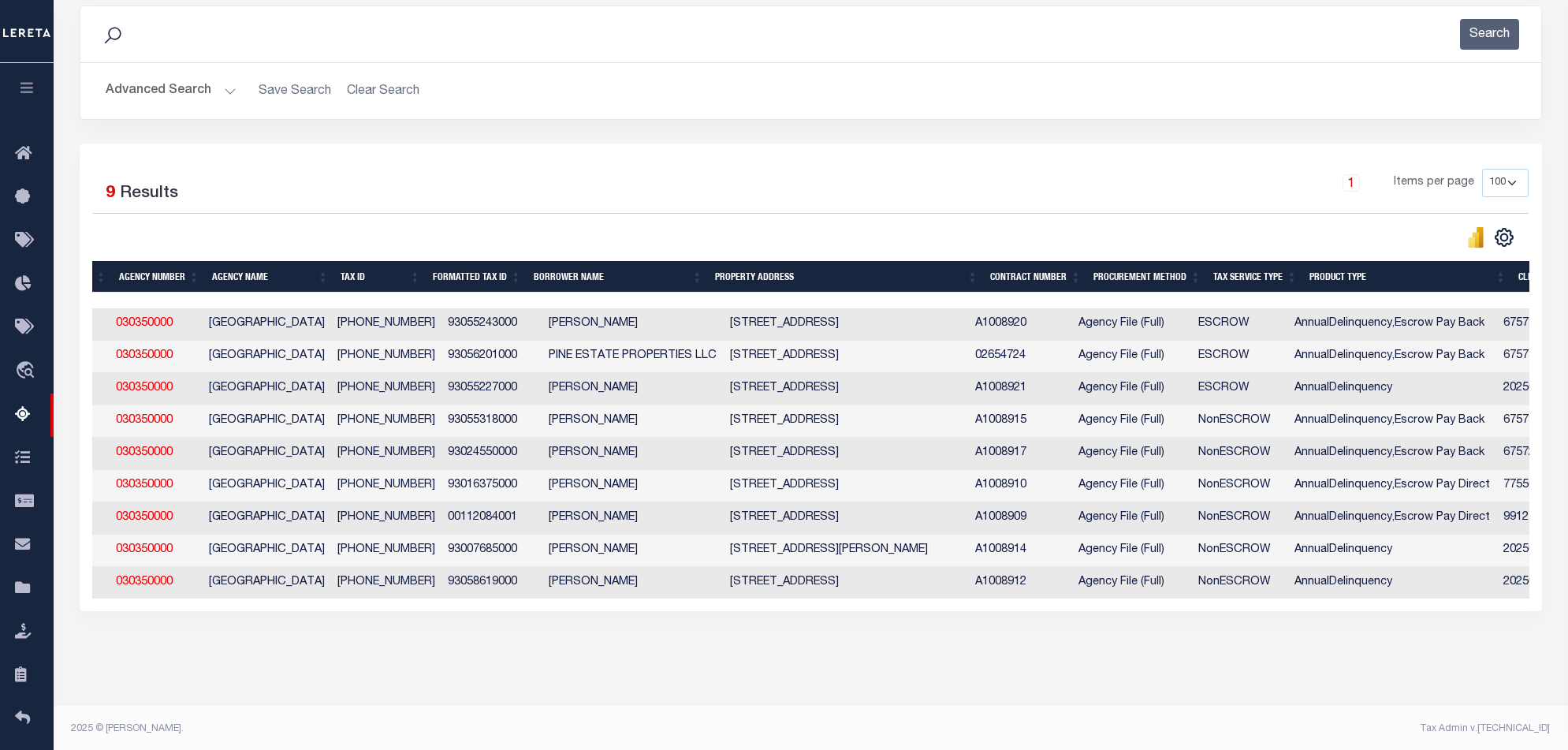
scroll to position [0, 36]
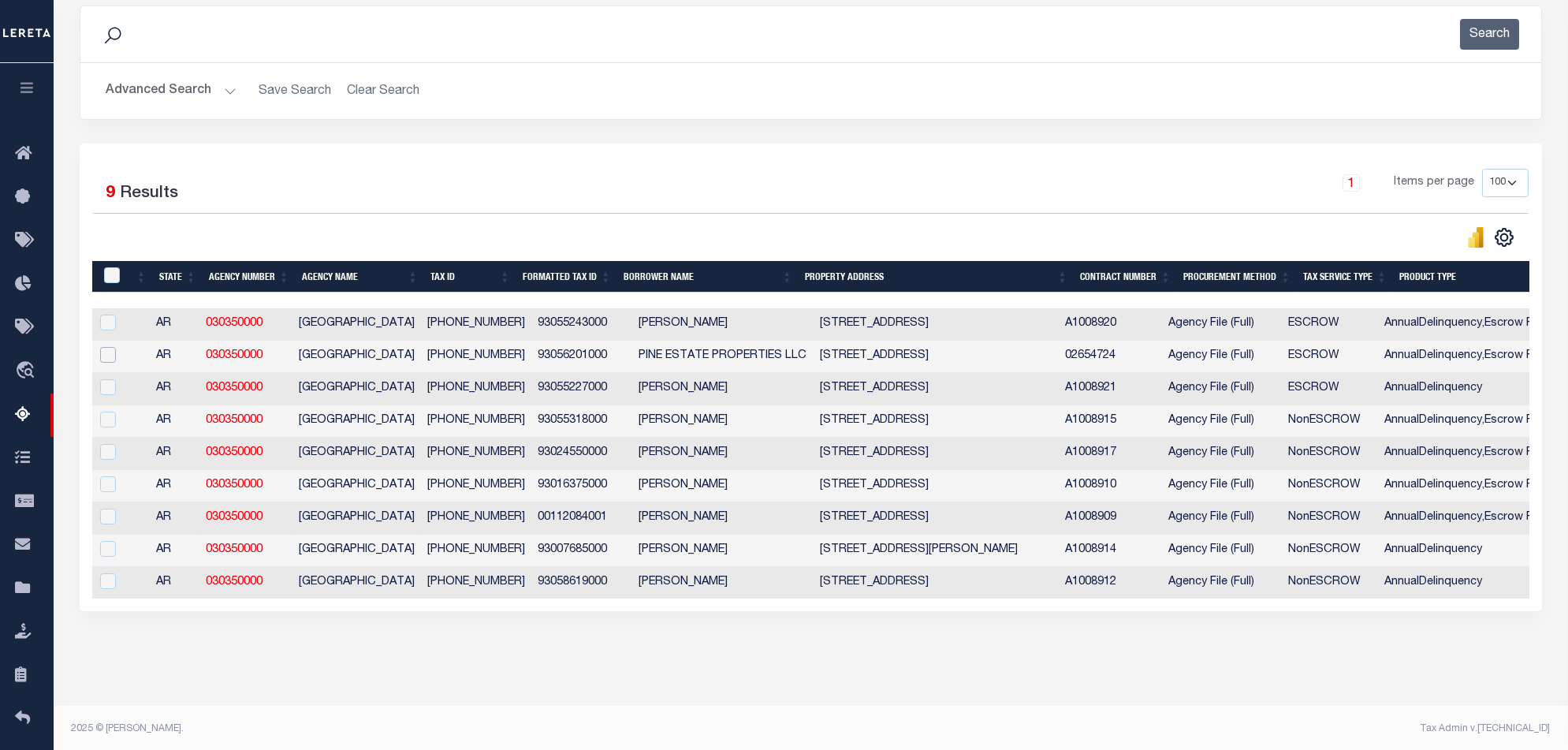
click at [110, 357] on input "checkbox" at bounding box center [108, 355] width 16 height 16
checkbox input "true"
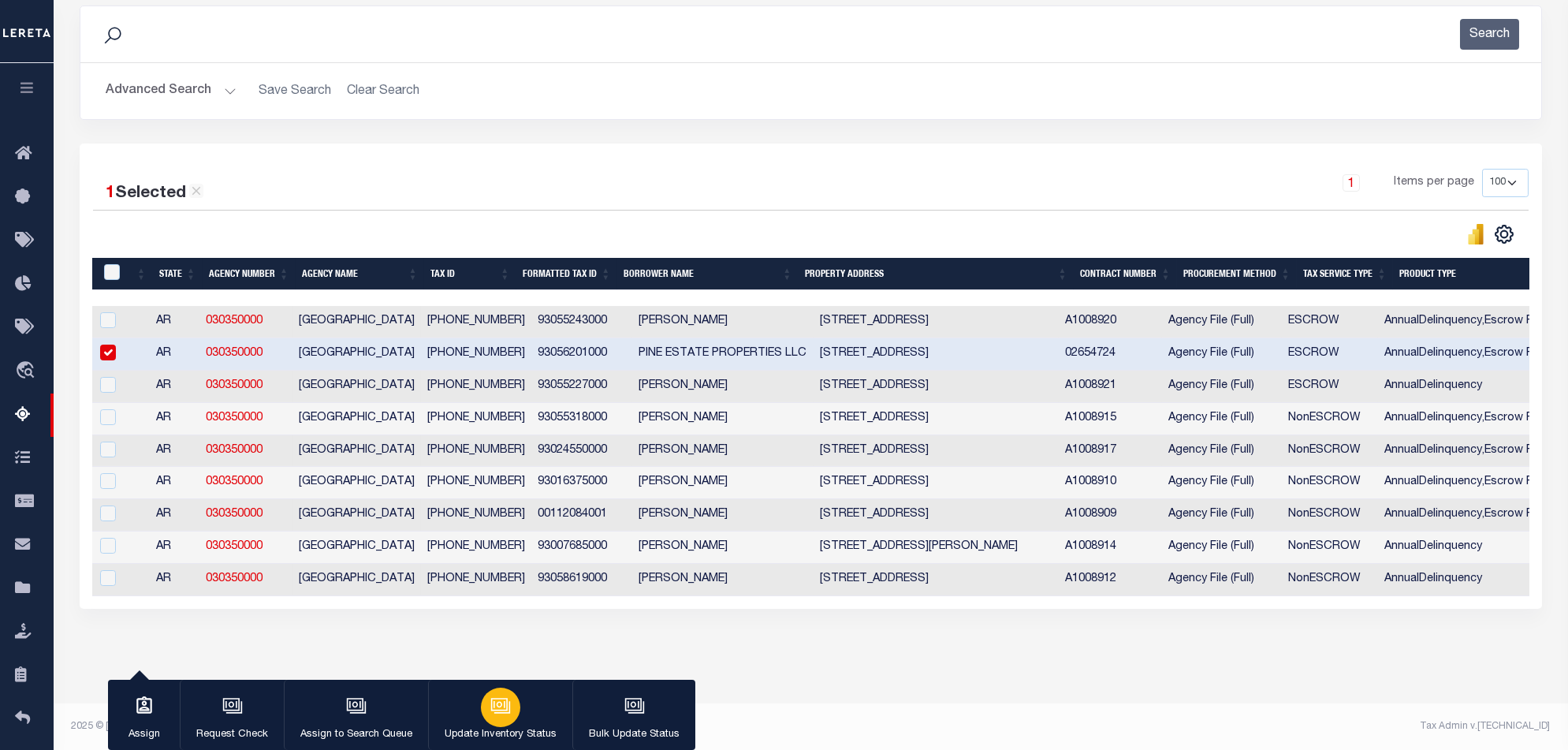
click at [480, 705] on div "button" at bounding box center [500, 707] width 40 height 40
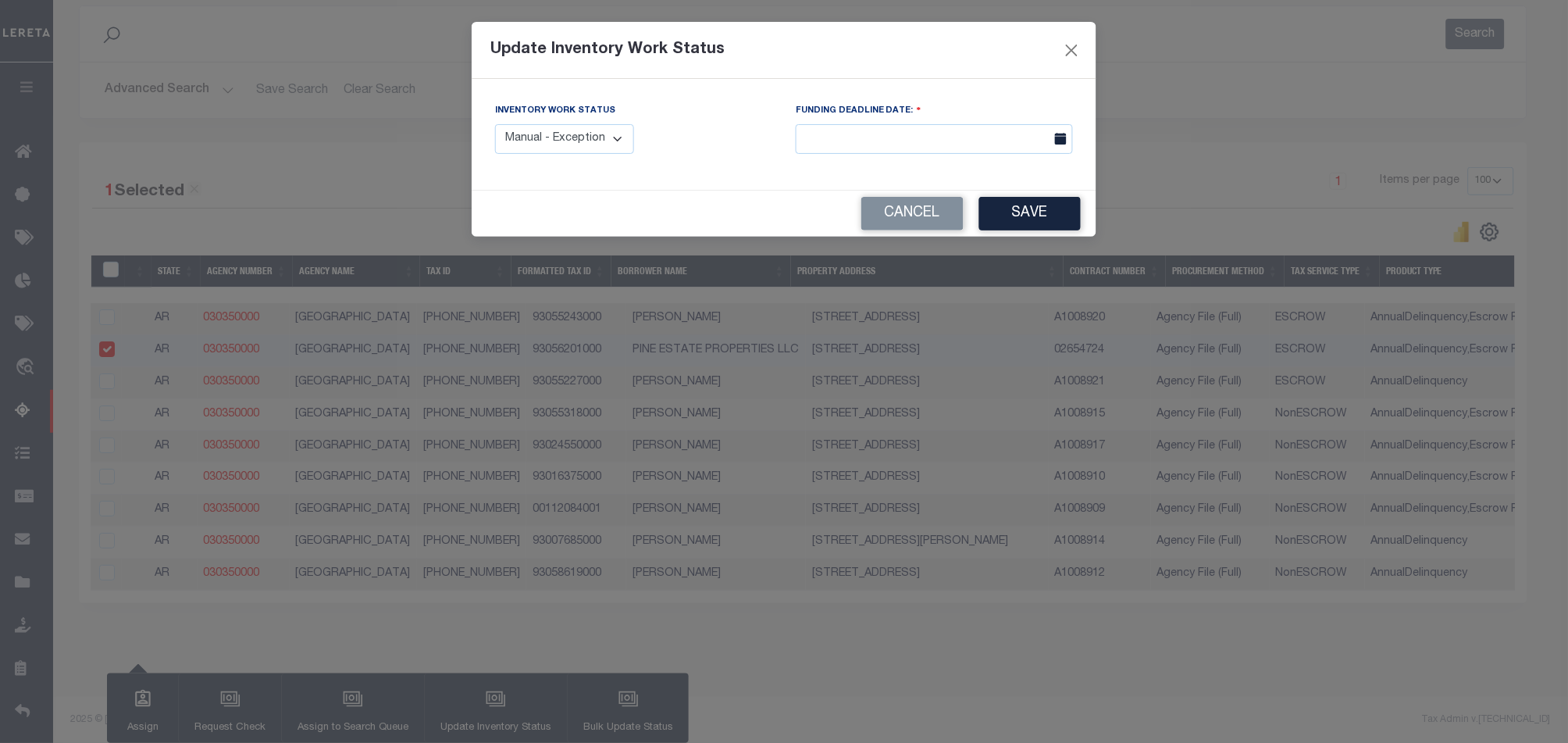
click at [543, 140] on select "Manual - Exception Pended - Awaiting Search Late Add Exception Completed" at bounding box center [564, 140] width 139 height 30
click at [1006, 209] on button "Save" at bounding box center [1031, 214] width 101 height 34
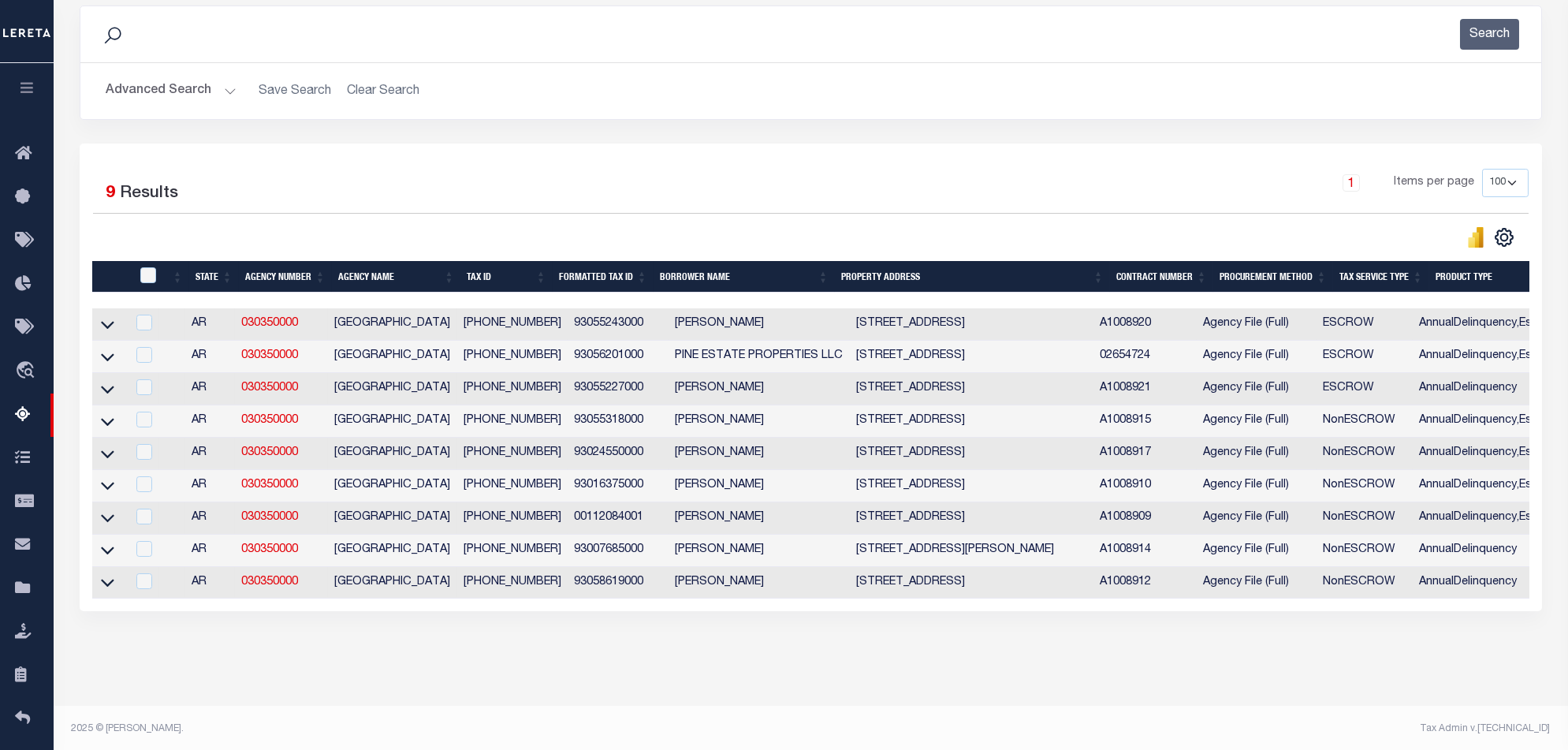
scroll to position [0, 0]
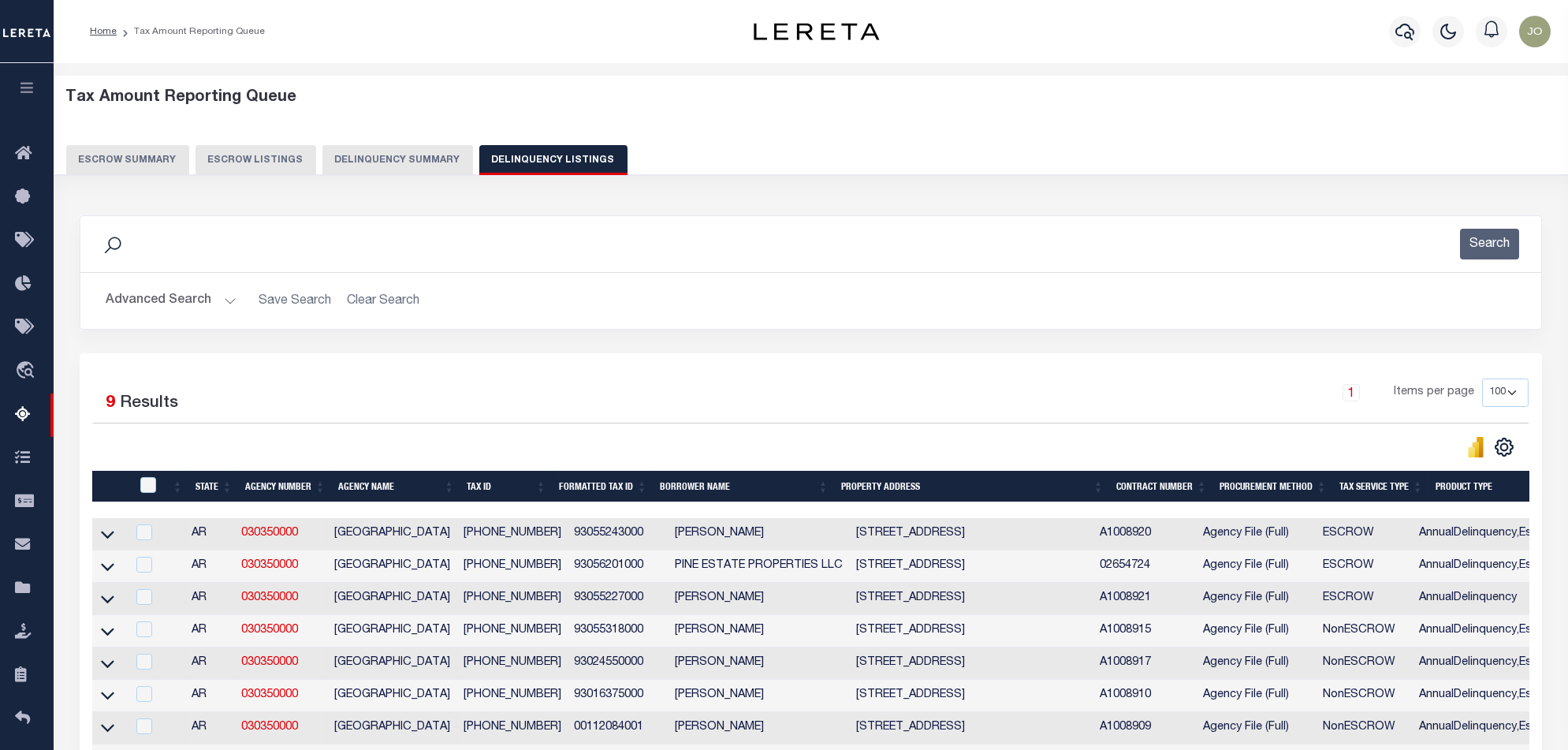
click at [370, 168] on button "Delinquency Summary" at bounding box center [398, 159] width 151 height 30
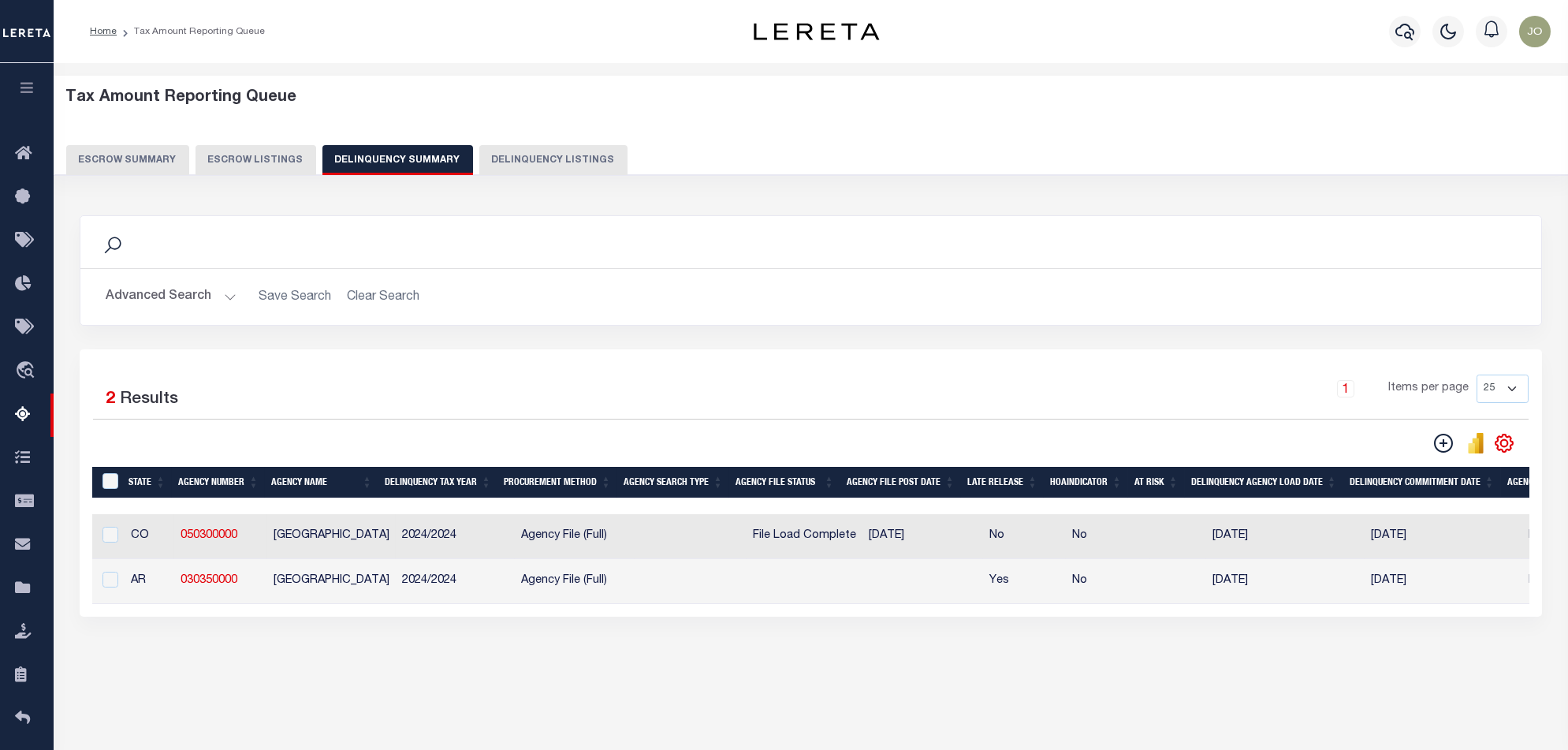
scroll to position [0, 554]
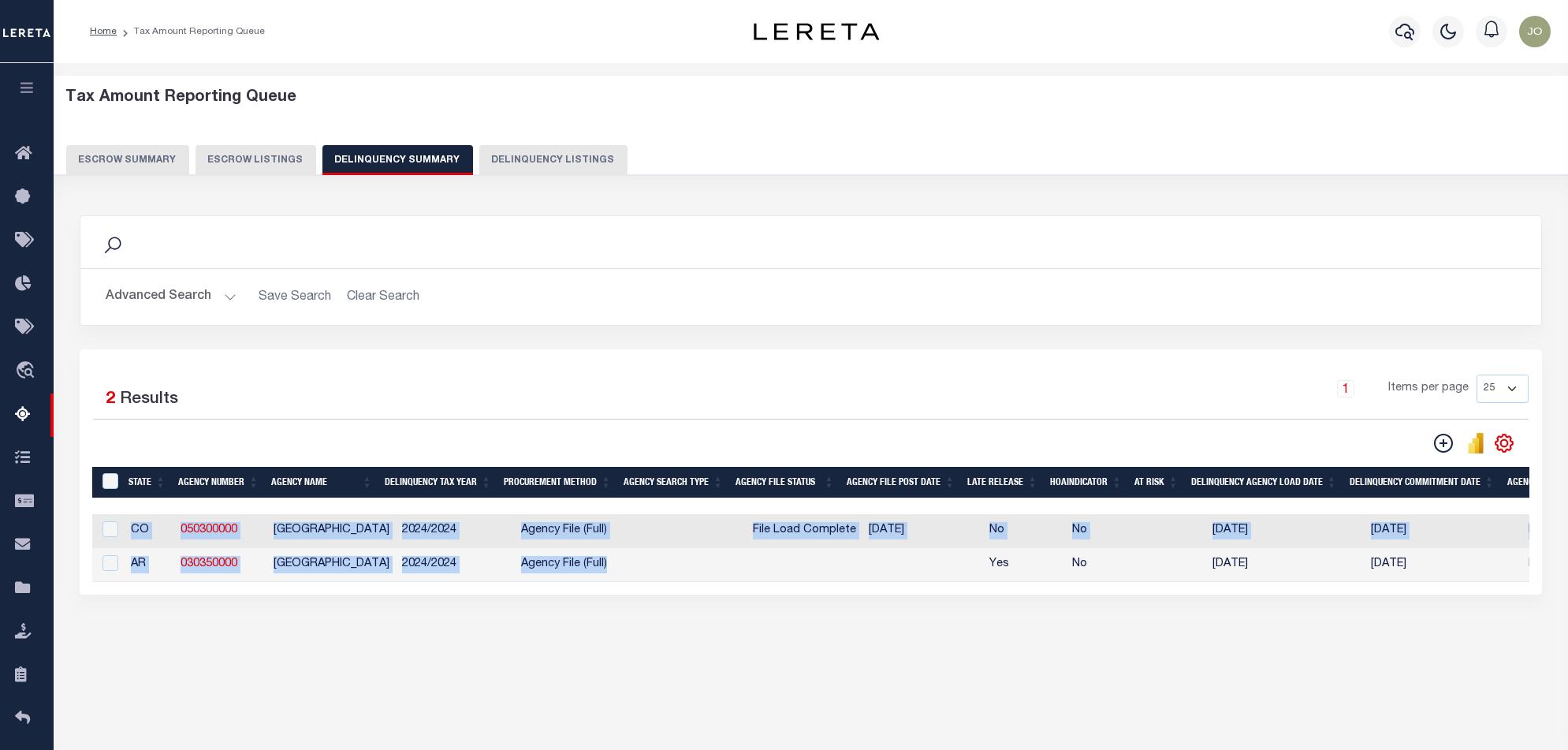
drag, startPoint x: 719, startPoint y: 596, endPoint x: 245, endPoint y: 595, distance: 474.0
click at [257, 582] on div "1 Selected 2 Results 1 Items per page 25 100 200 500 1000" at bounding box center [811, 472] width 1462 height 245
click at [242, 595] on div "1 Selected 2 Results 1 Items per page 25 100 200 500 1000" at bounding box center [811, 472] width 1462 height 245
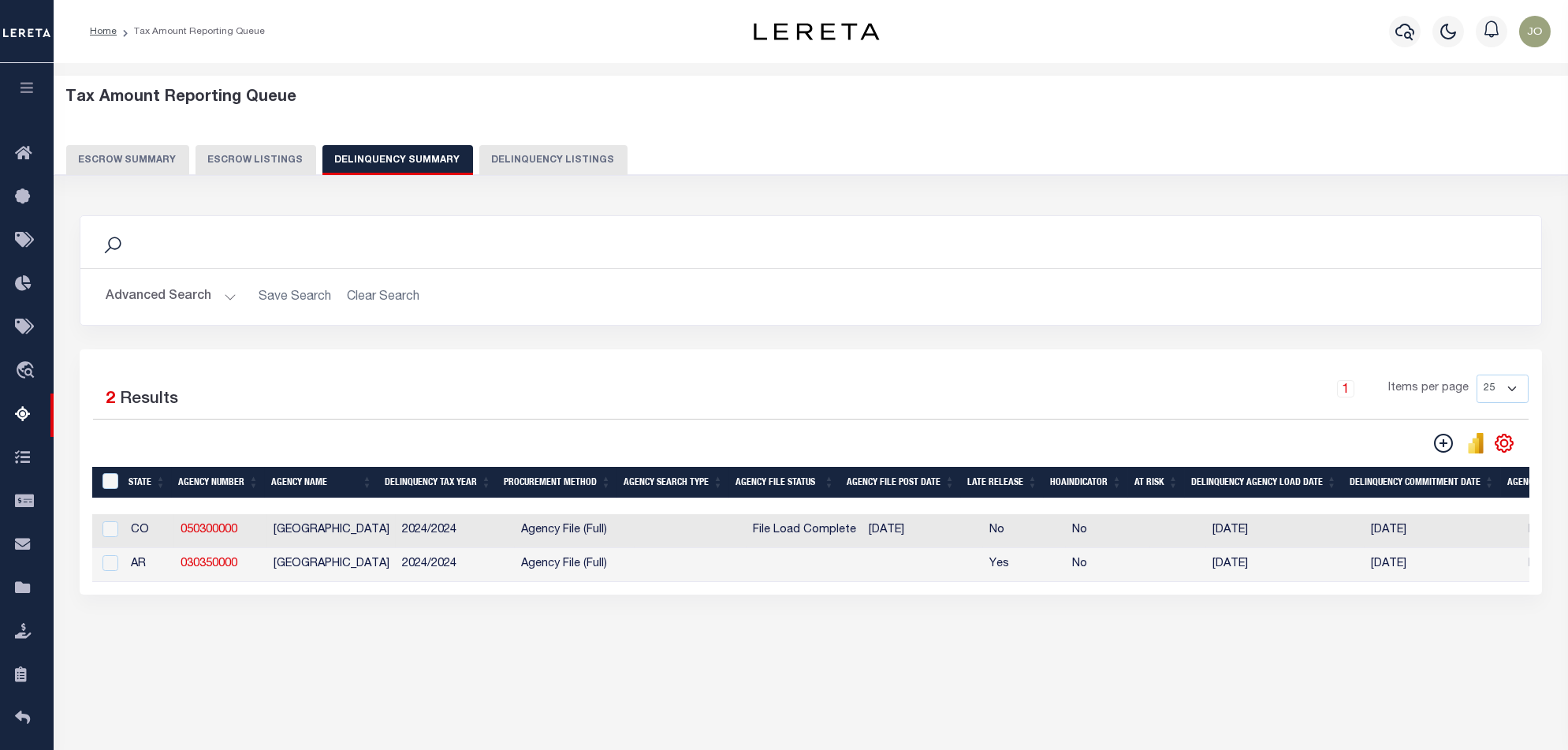
click at [241, 595] on div "1 Selected 2 Results 1 Items per page 25 100 200 500 1000" at bounding box center [811, 472] width 1462 height 245
click at [117, 569] on input "checkbox" at bounding box center [110, 563] width 16 height 16
checkbox input "true"
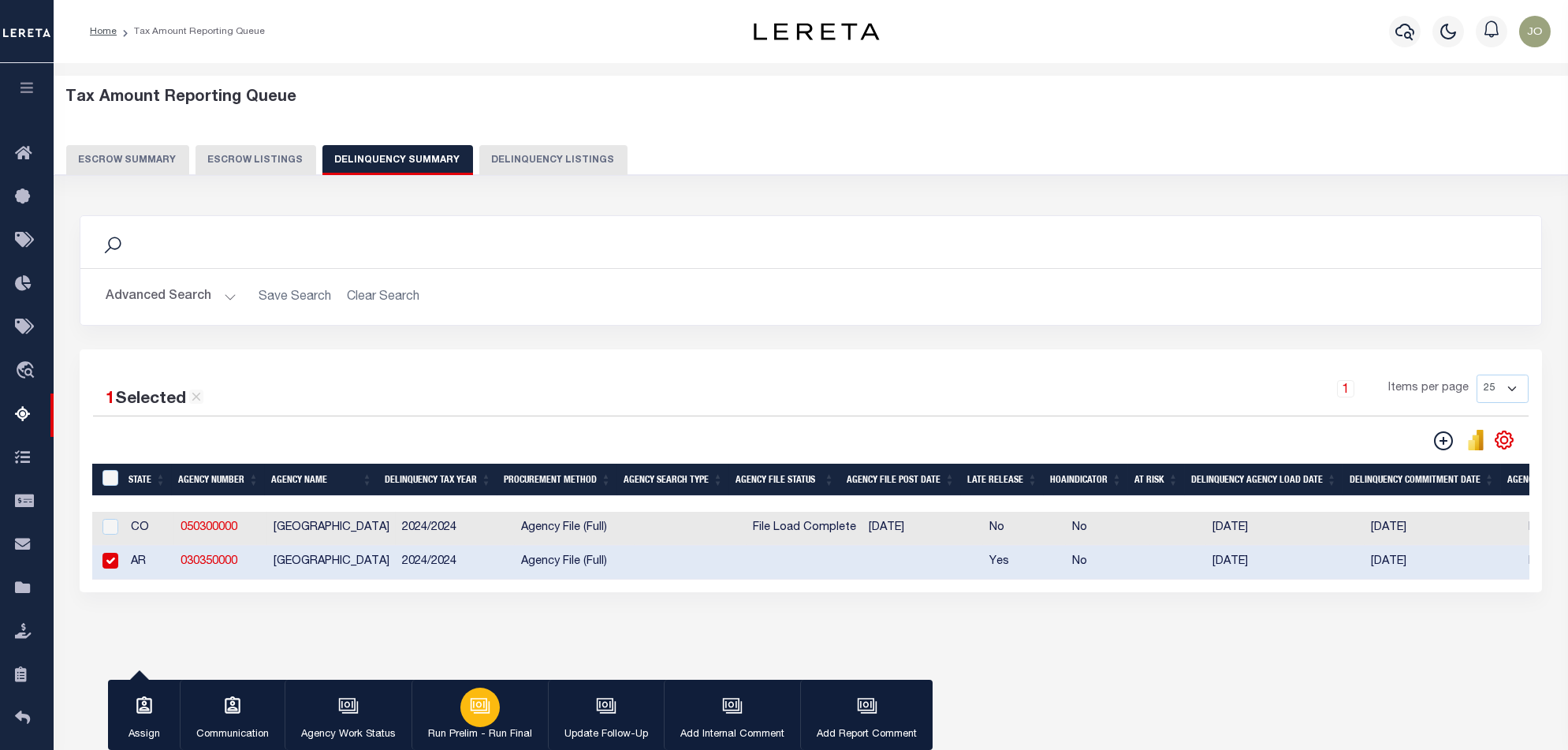
click at [457, 719] on button "Run Prelim - Run Final" at bounding box center [480, 715] width 137 height 71
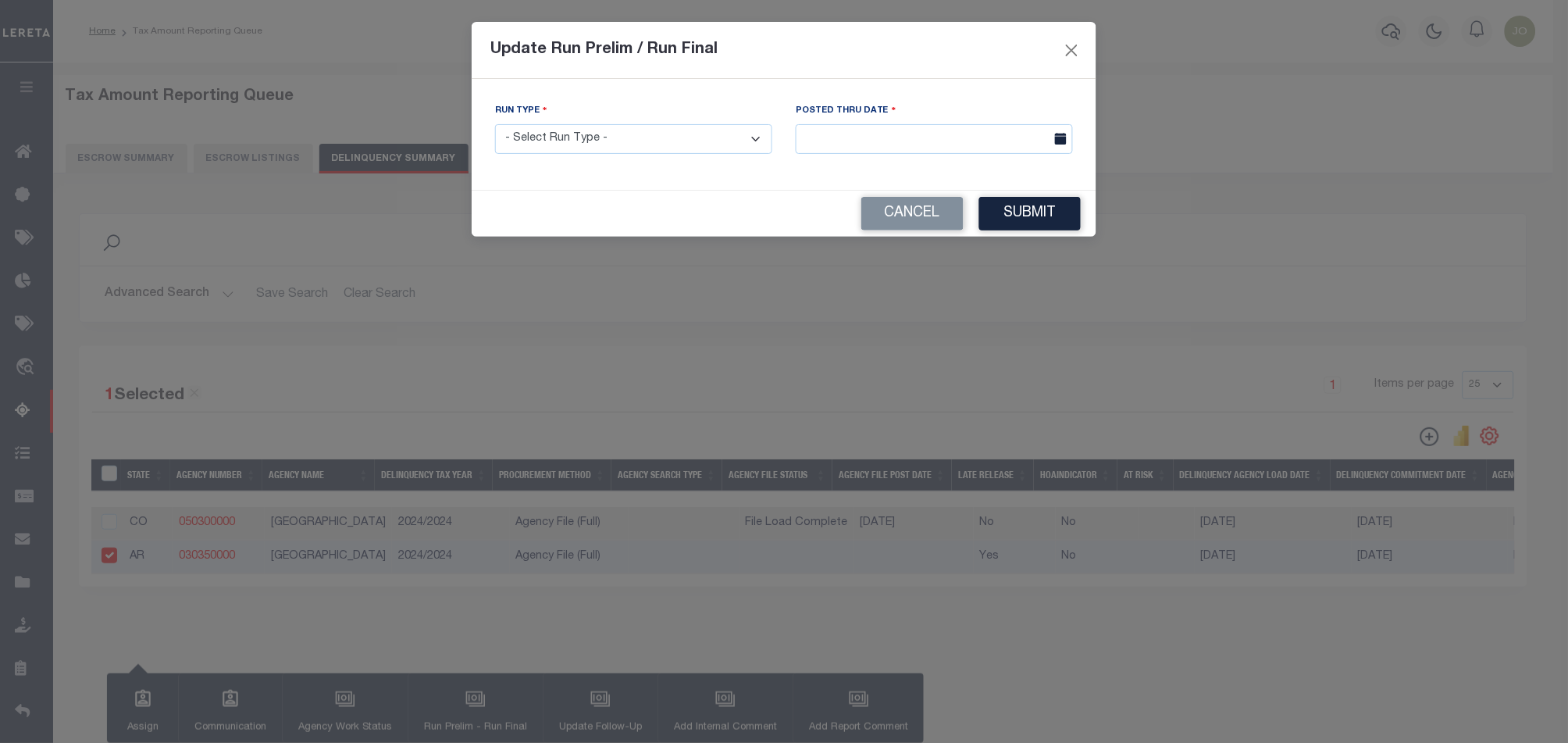
click at [692, 151] on select "- Select Run Type - Prelim Run Final Run" at bounding box center [634, 140] width 278 height 30
select select "F"
click at [495, 125] on select "- Select Run Type - Prelim Run Final Run" at bounding box center [634, 140] width 278 height 30
click at [822, 141] on input "text" at bounding box center [934, 140] width 278 height 30
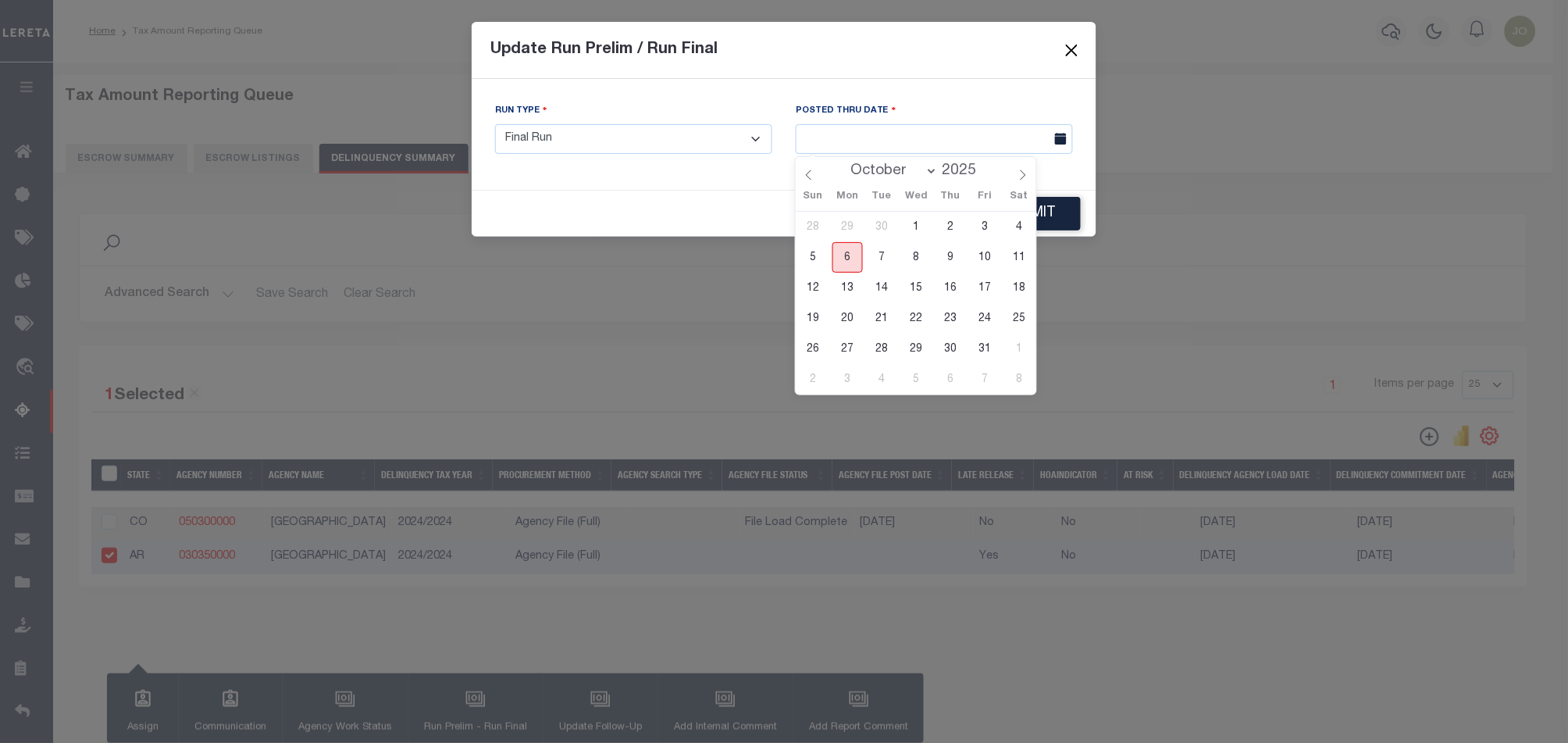
click at [845, 260] on span "6" at bounding box center [848, 257] width 30 height 30
type input "[DATE]"
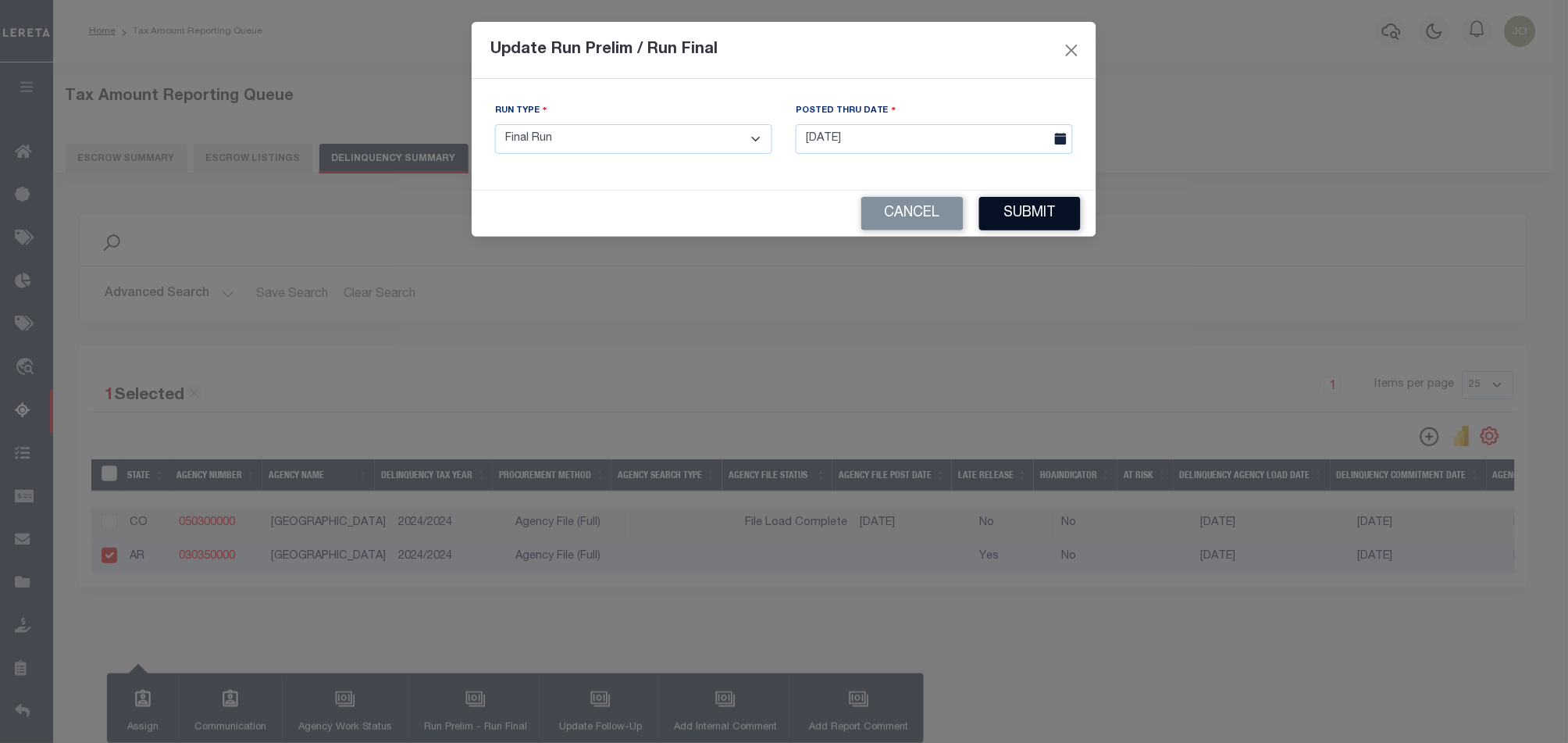
click at [1052, 222] on button "Submit" at bounding box center [1031, 214] width 101 height 34
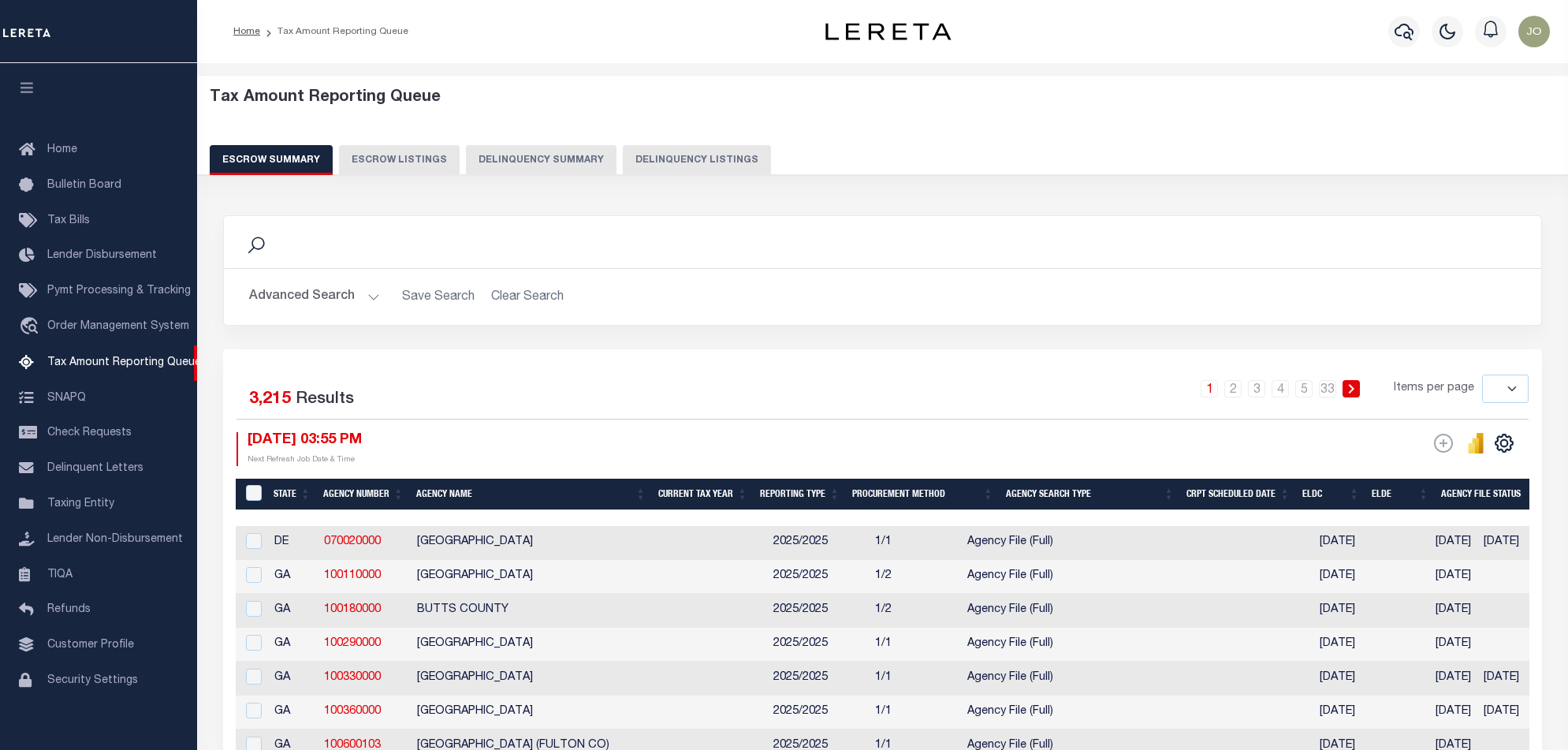
select select
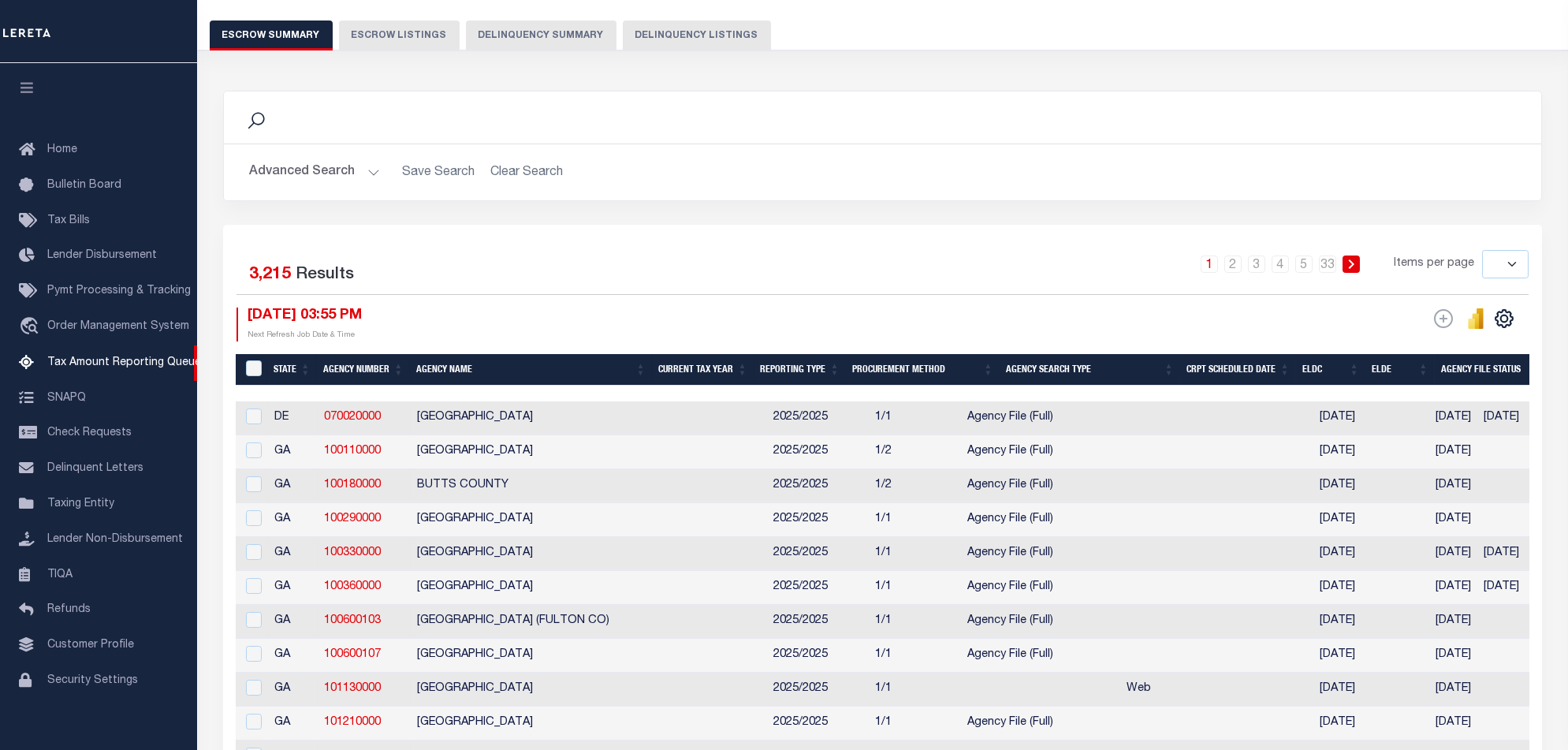
scroll to position [26, 0]
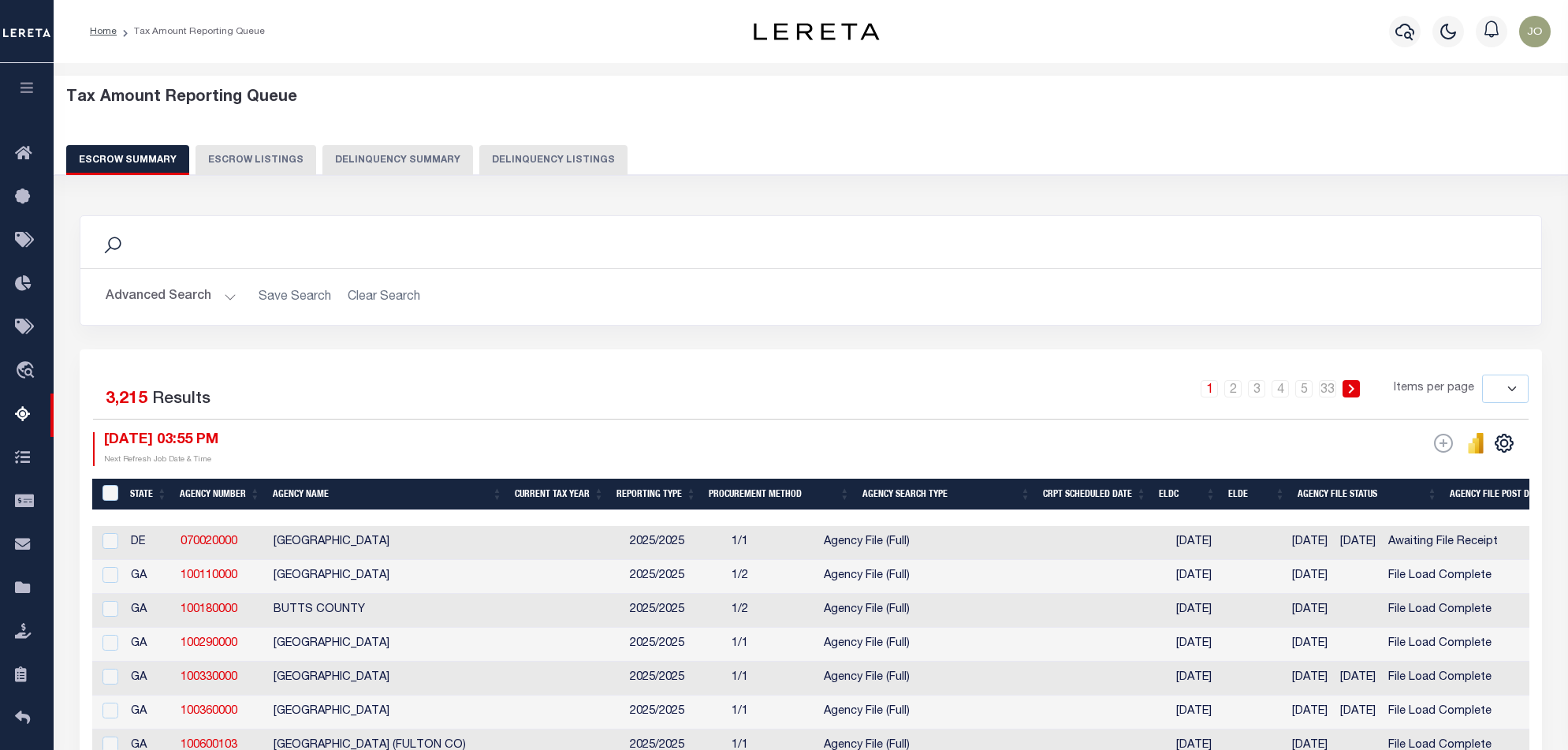
select select
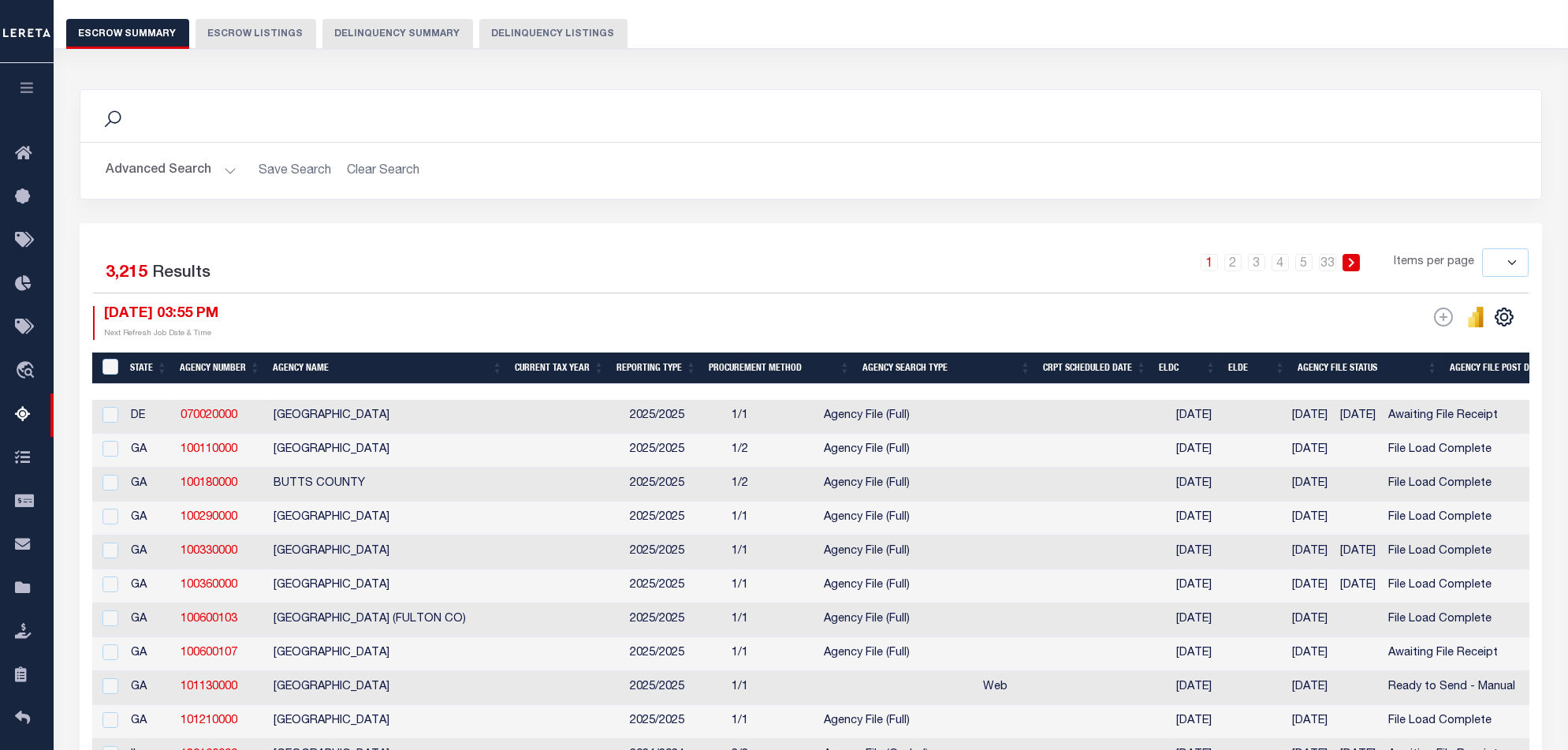
scroll to position [126, 0]
click at [446, 29] on button "Delinquency Summary" at bounding box center [398, 33] width 151 height 30
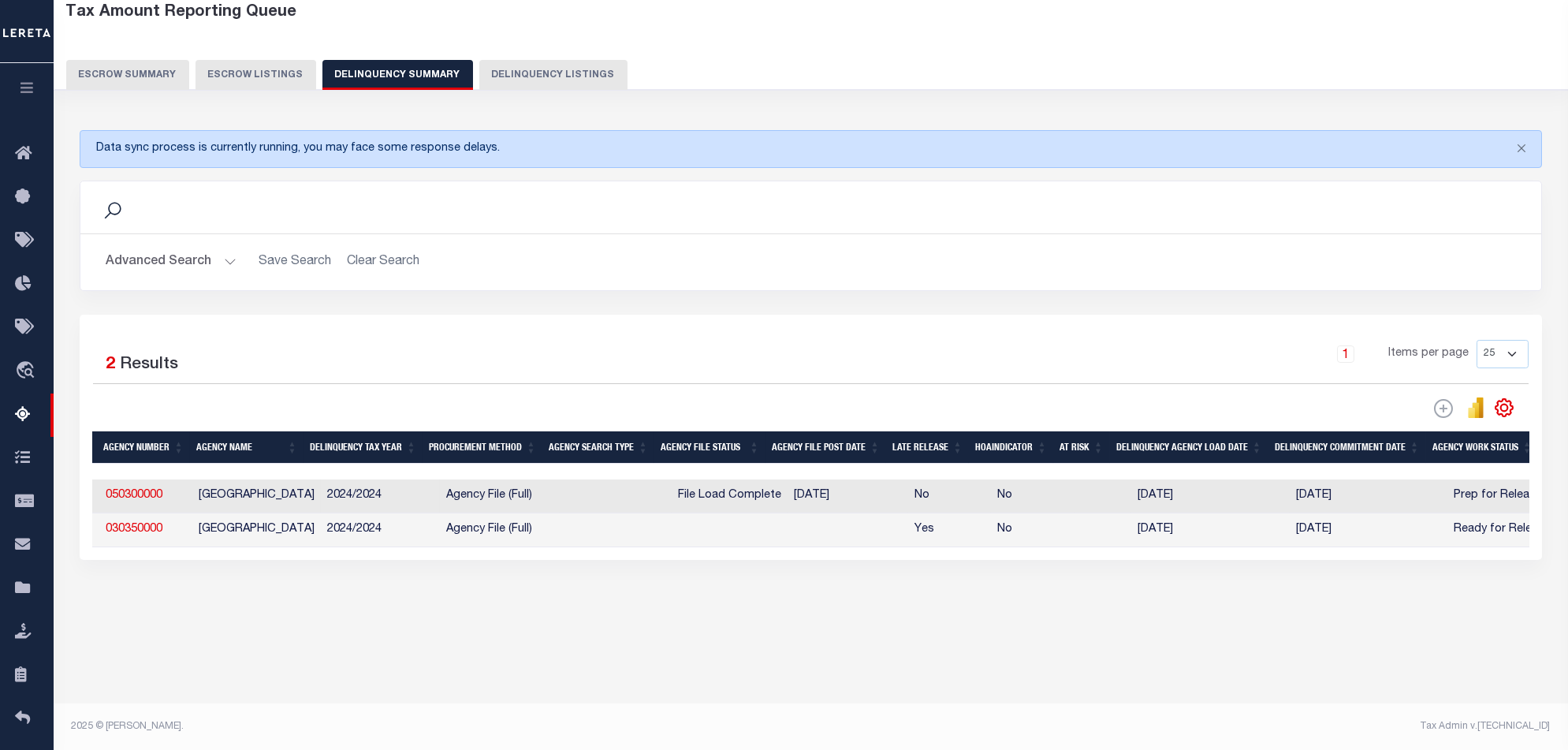
scroll to position [0, 0]
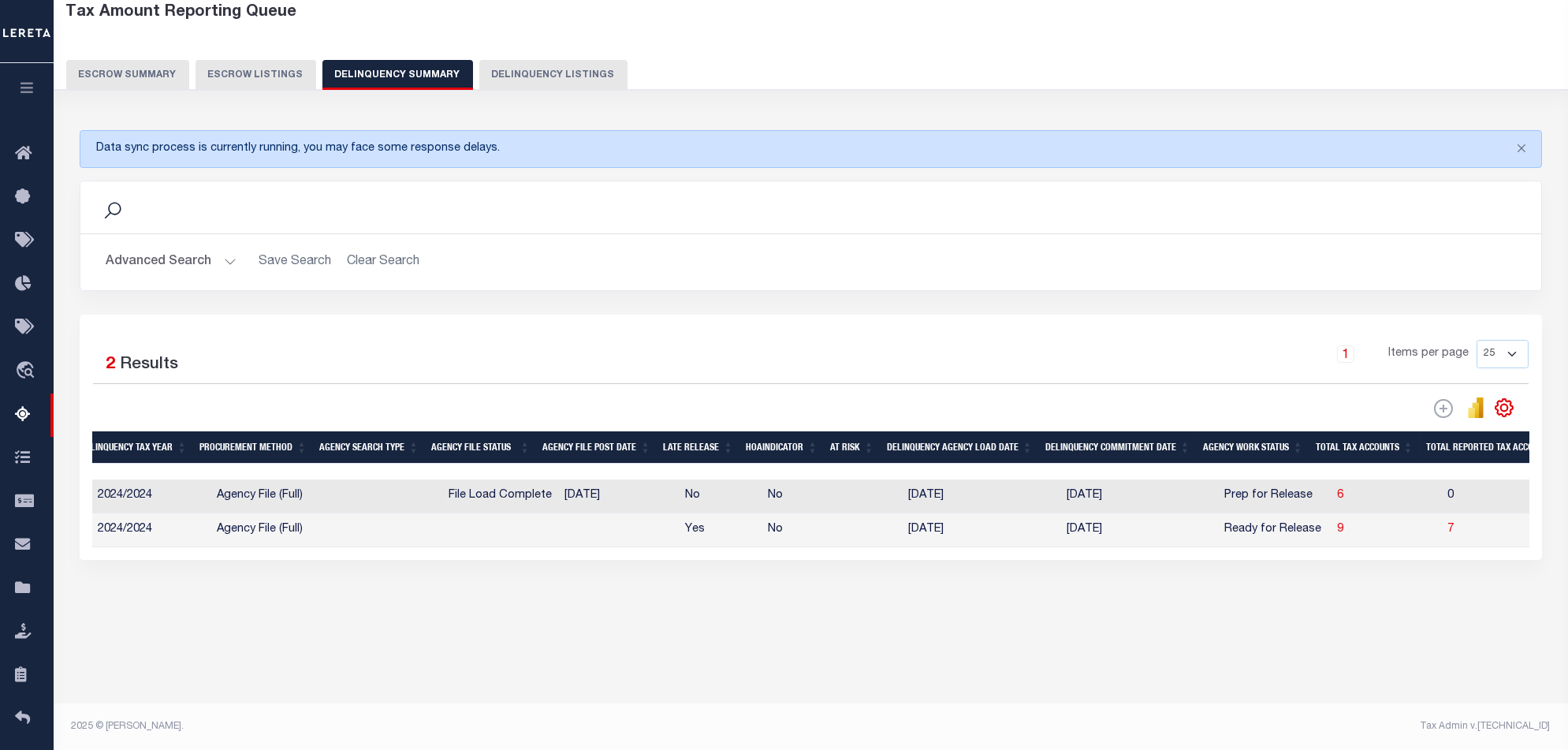
click at [889, 14] on h5 "Tax Amount Reporting Queue" at bounding box center [811, 13] width 1490 height 19
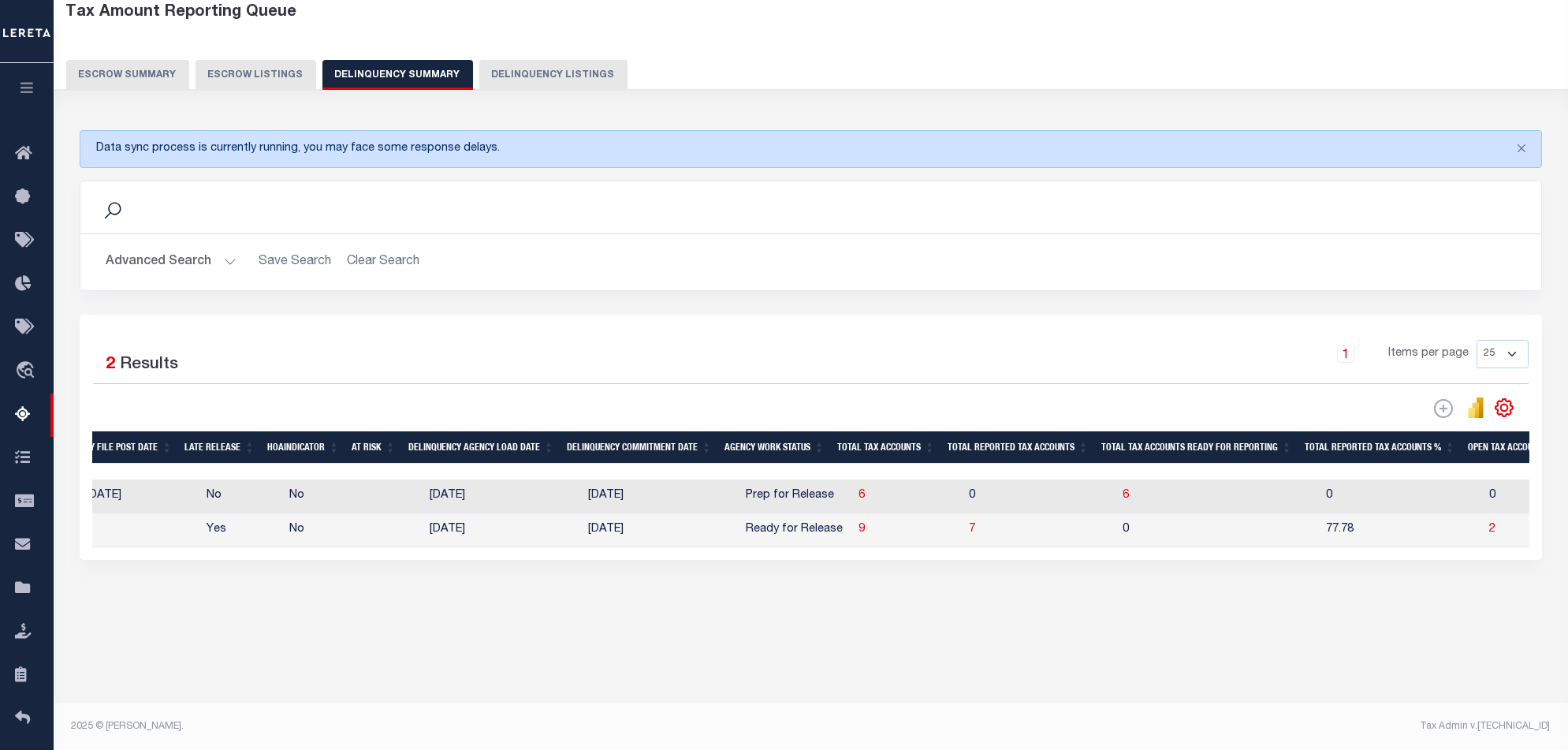
scroll to position [0, 787]
click at [854, 534] on span "9" at bounding box center [857, 529] width 6 height 11
select select "100"
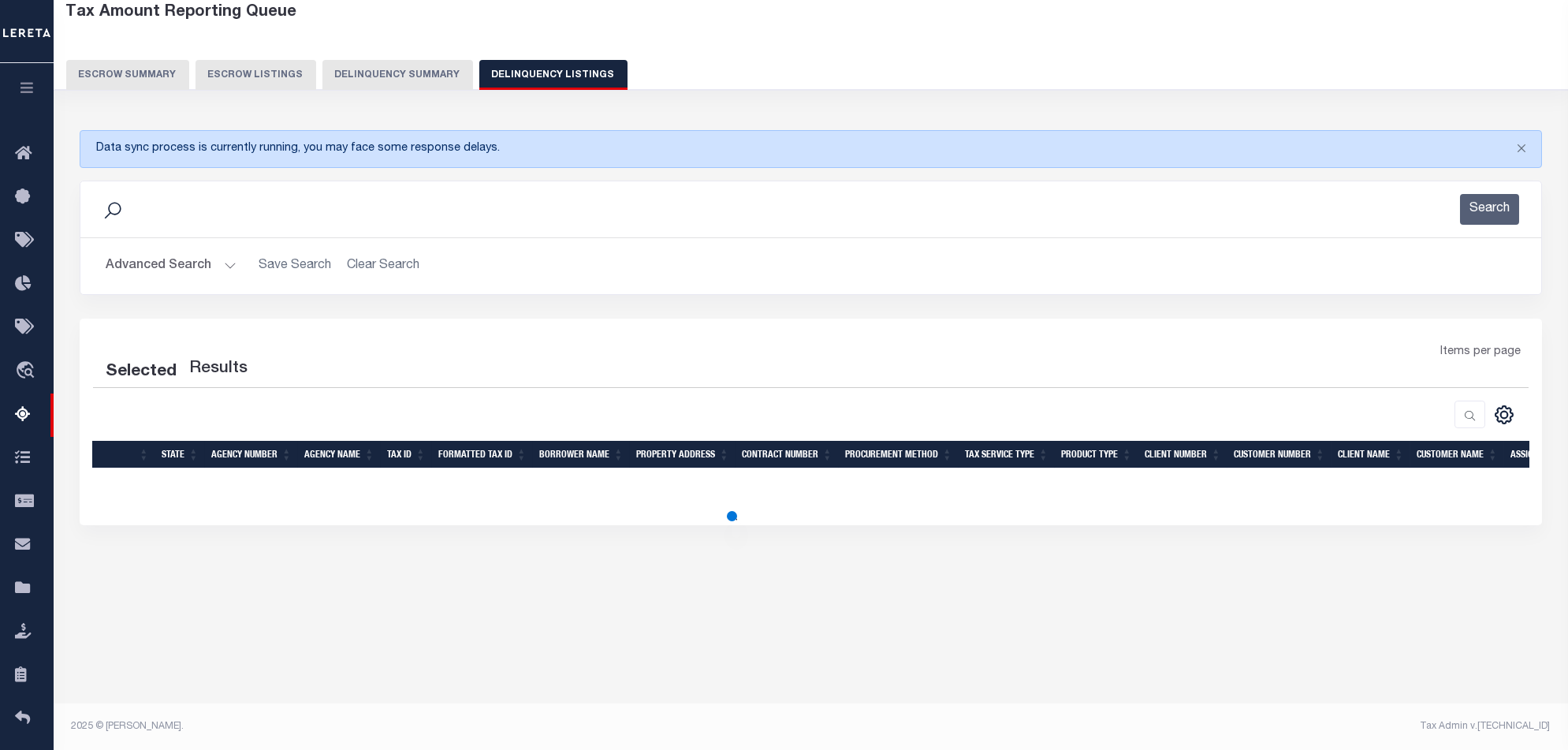
select select "100"
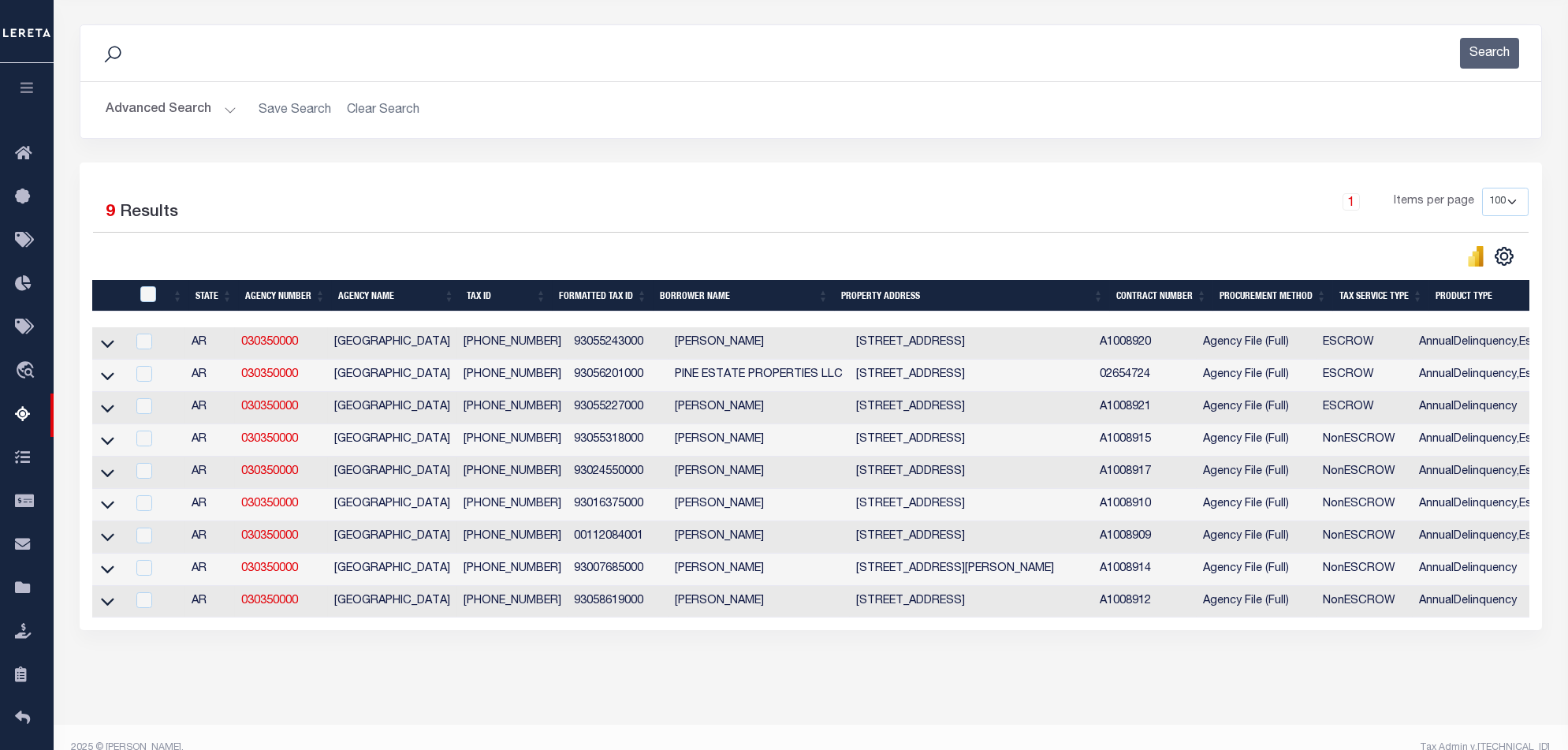
scroll to position [229, 0]
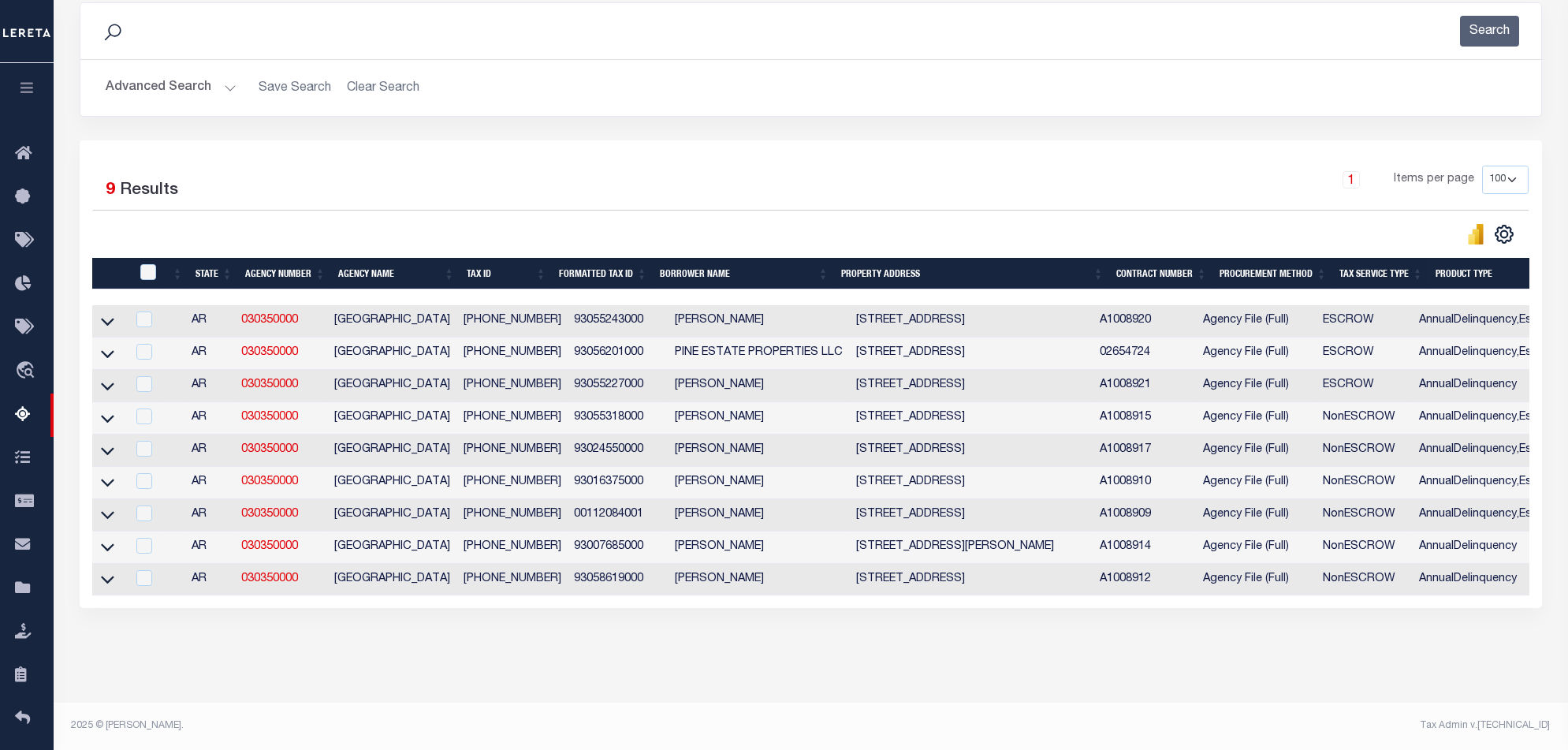
drag, startPoint x: 815, startPoint y: 596, endPoint x: 894, endPoint y: 590, distance: 79.2
click at [894, 590] on div "State Agency Number Agency Name Tax ID Formatted Tax ID Borrower Name Property …" at bounding box center [811, 450] width 1437 height 290
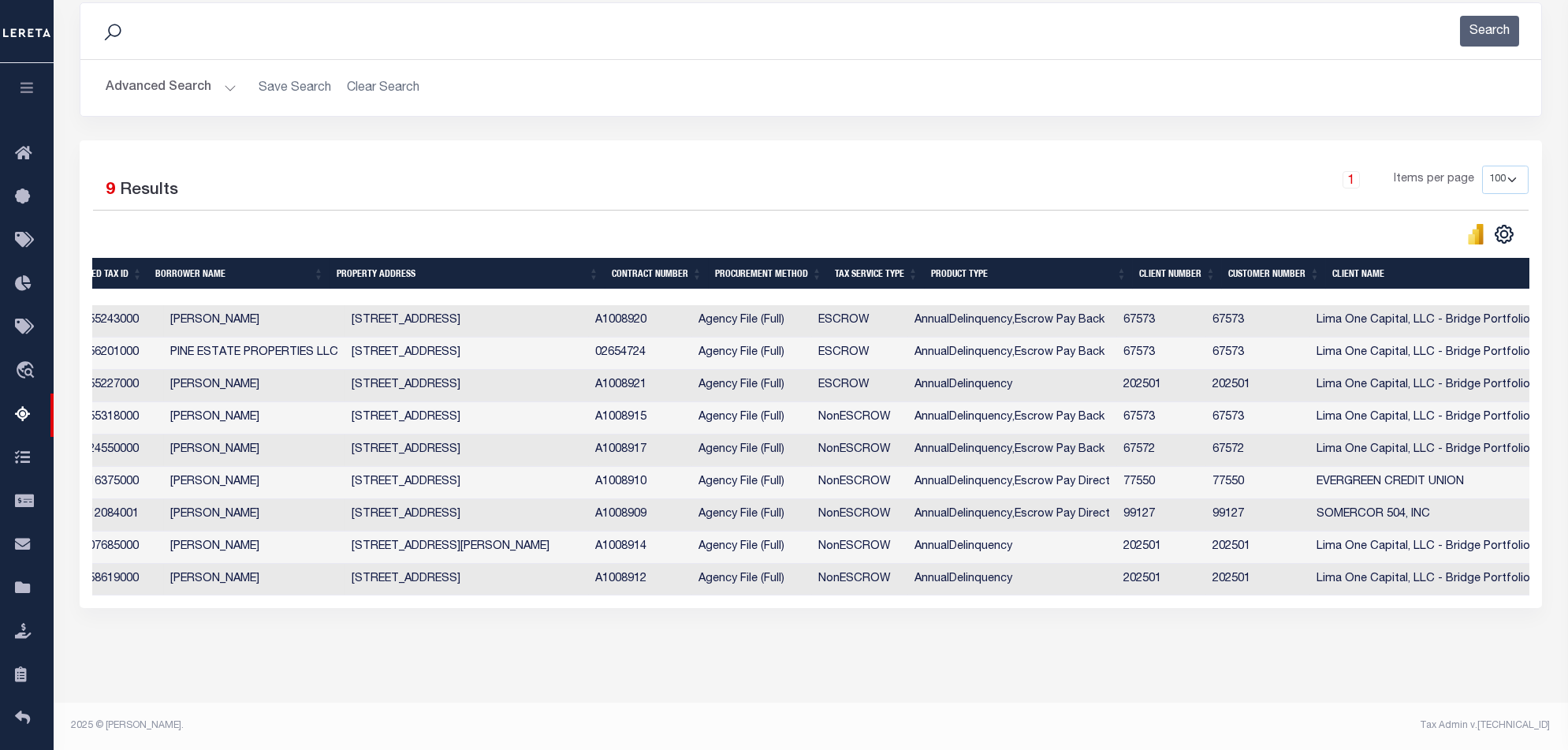
scroll to position [0, 339]
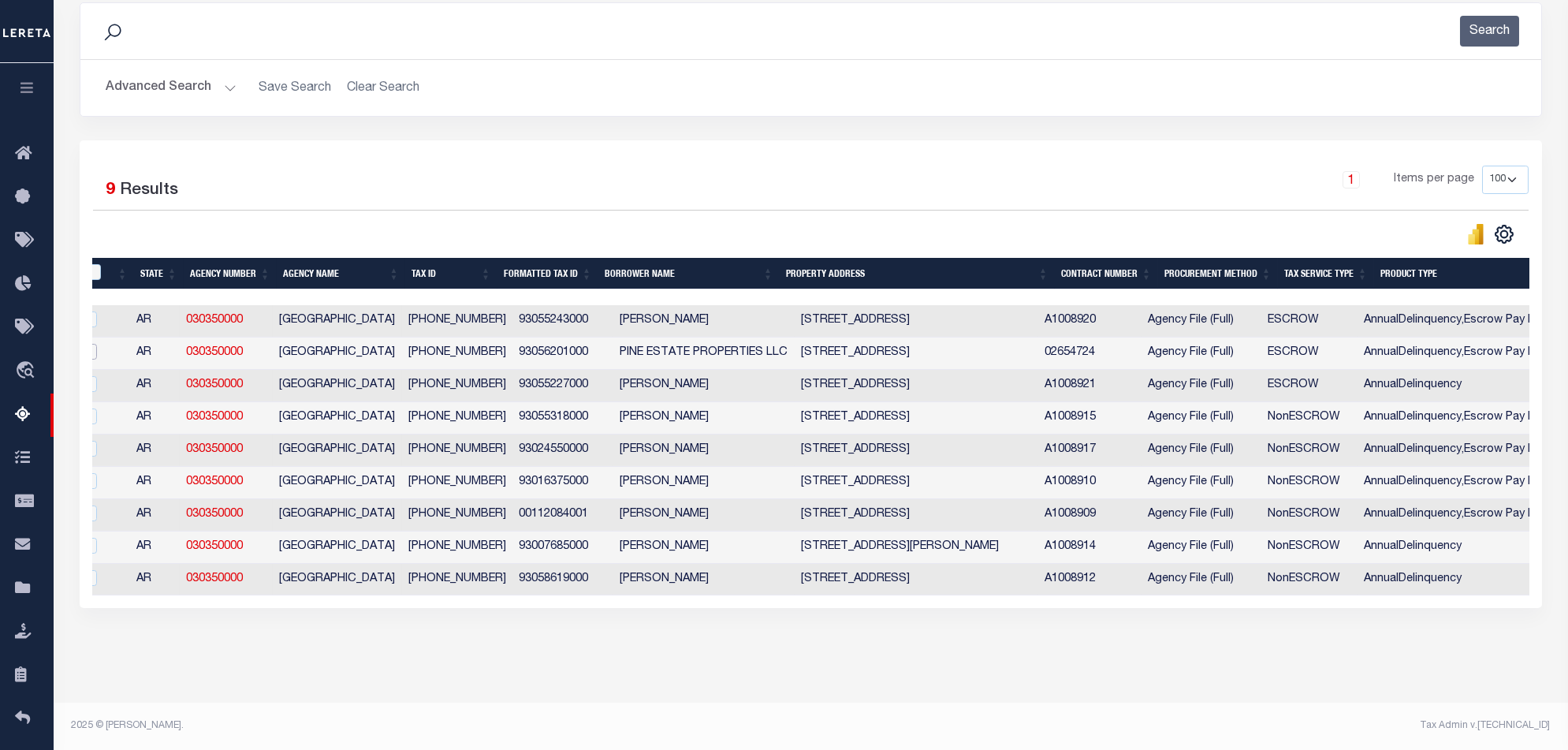
click at [95, 344] on input "checkbox" at bounding box center [89, 352] width 16 height 16
checkbox input "true"
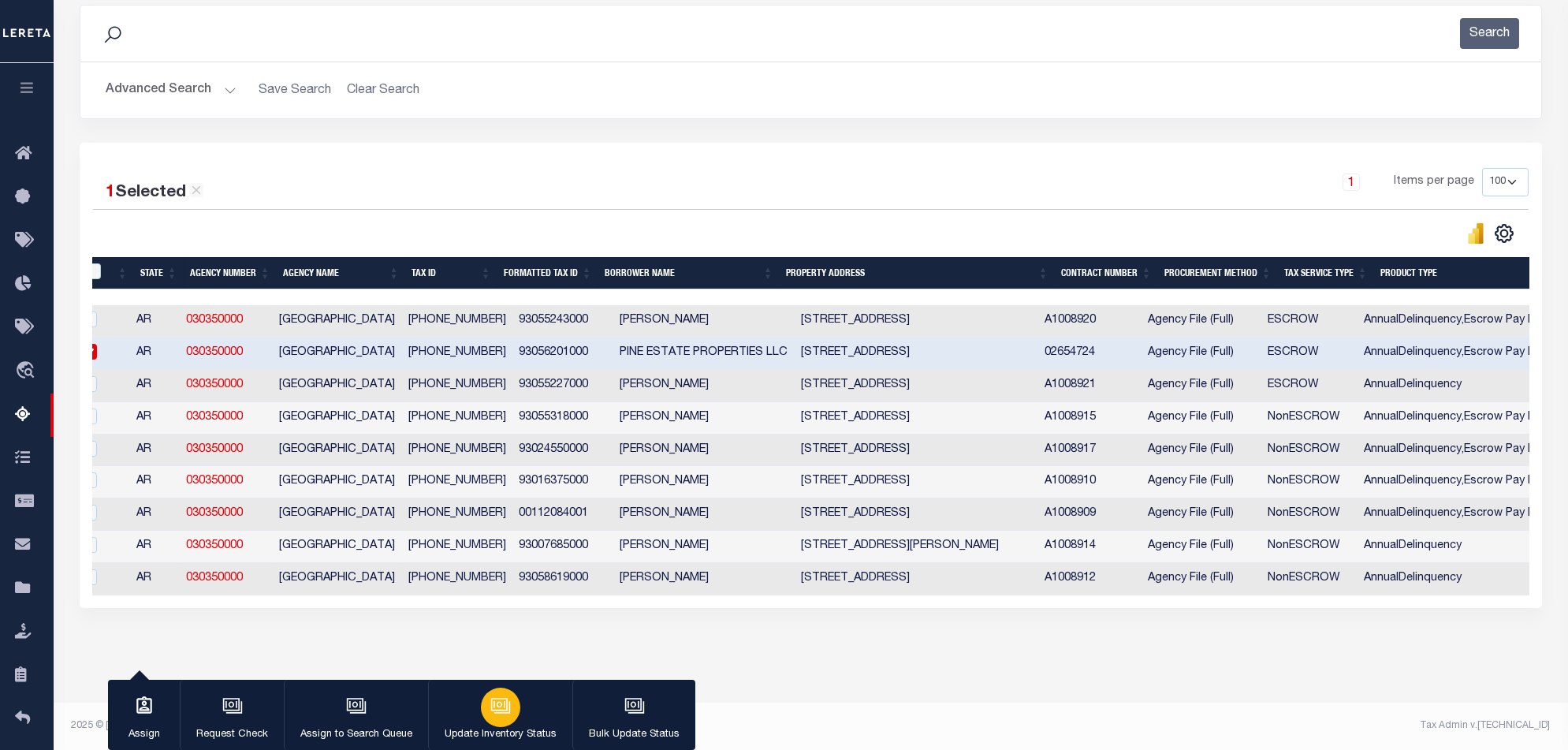
click at [501, 731] on p "Update Inventory Status" at bounding box center [500, 735] width 112 height 16
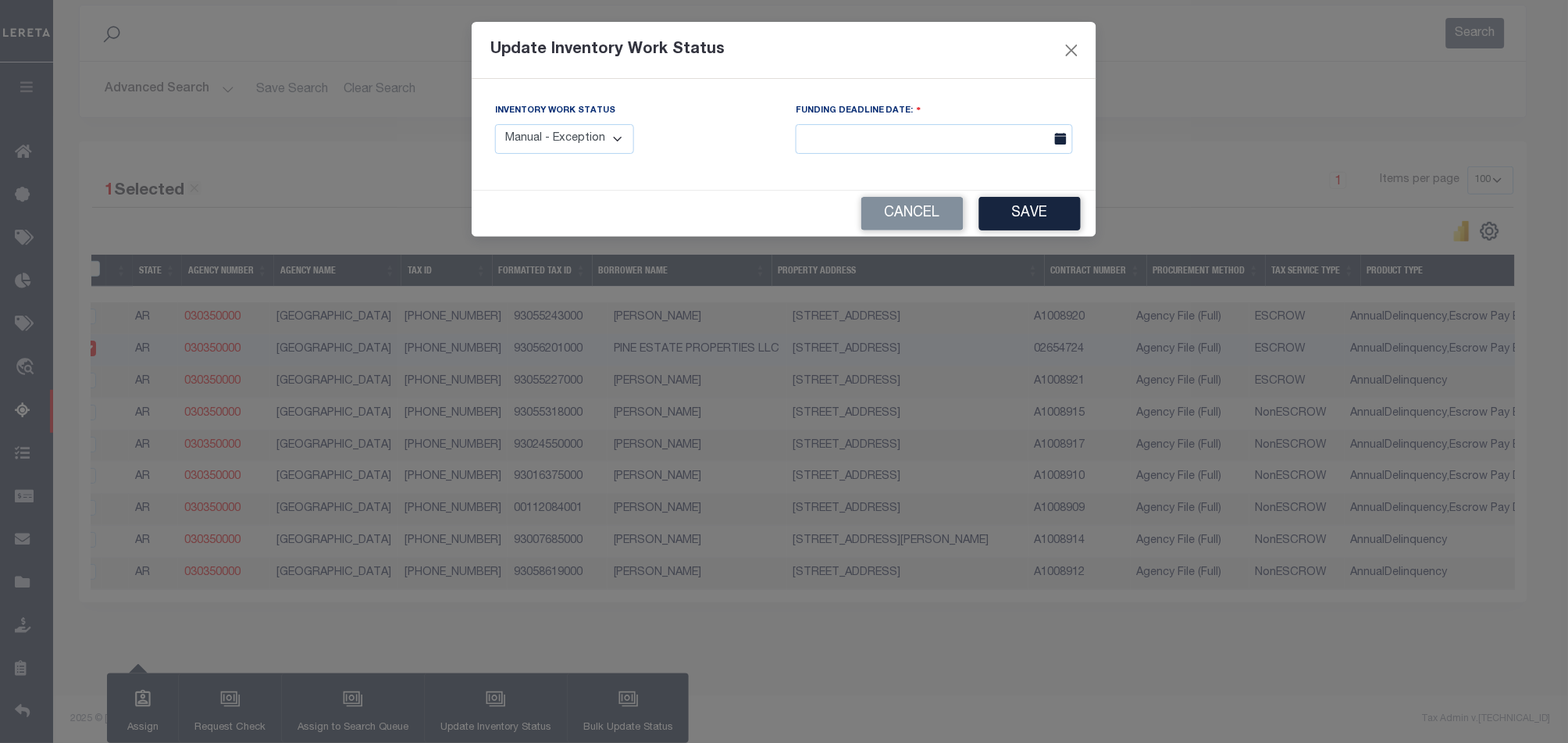
click at [601, 137] on select "Manual - Exception Pended - Awaiting Search Late Add Exception Completed" at bounding box center [564, 140] width 139 height 30
select select "4"
click at [495, 125] on select "Manual - Exception Pended - Awaiting Search Late Add Exception Completed" at bounding box center [564, 140] width 139 height 30
click at [1012, 220] on button "Save" at bounding box center [1031, 214] width 101 height 34
